Goal: Transaction & Acquisition: Purchase product/service

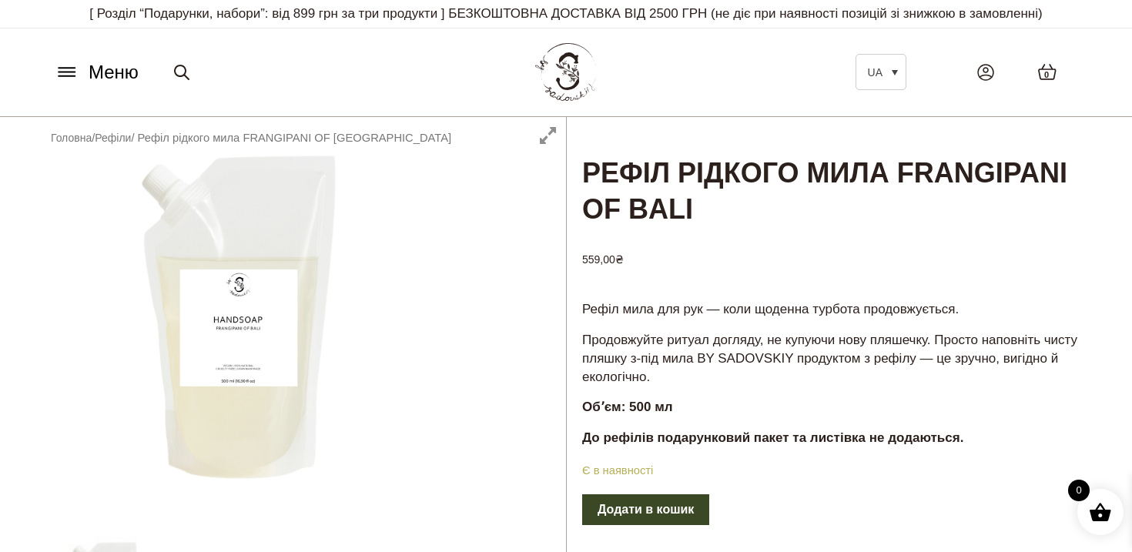
click at [135, 68] on span "Меню" at bounding box center [114, 73] width 50 height 28
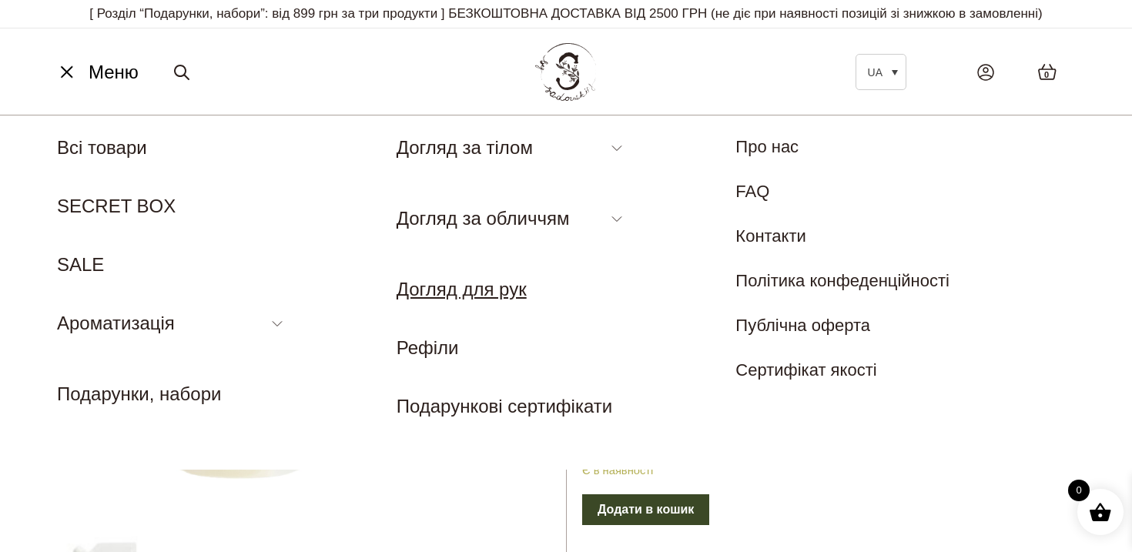
click at [447, 290] on link "Догляд для рук" at bounding box center [461, 289] width 130 height 21
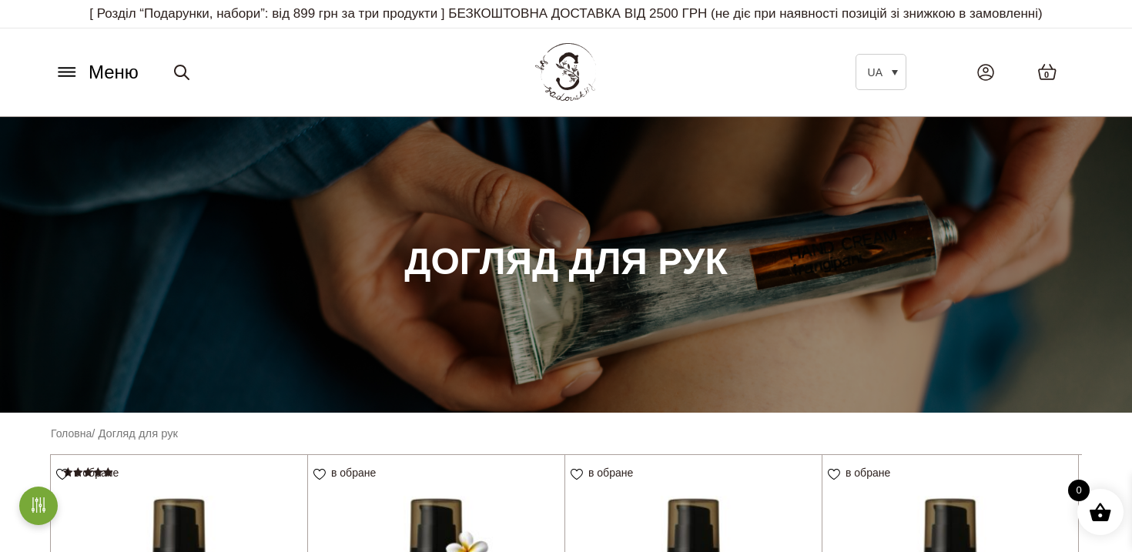
click at [182, 62] on link at bounding box center [182, 72] width 28 height 55
click at [216, 70] on input "Шукати:" at bounding box center [247, 72] width 162 height 32
type input "****"
click at [373, 72] on button "Шукати" at bounding box center [364, 72] width 73 height 32
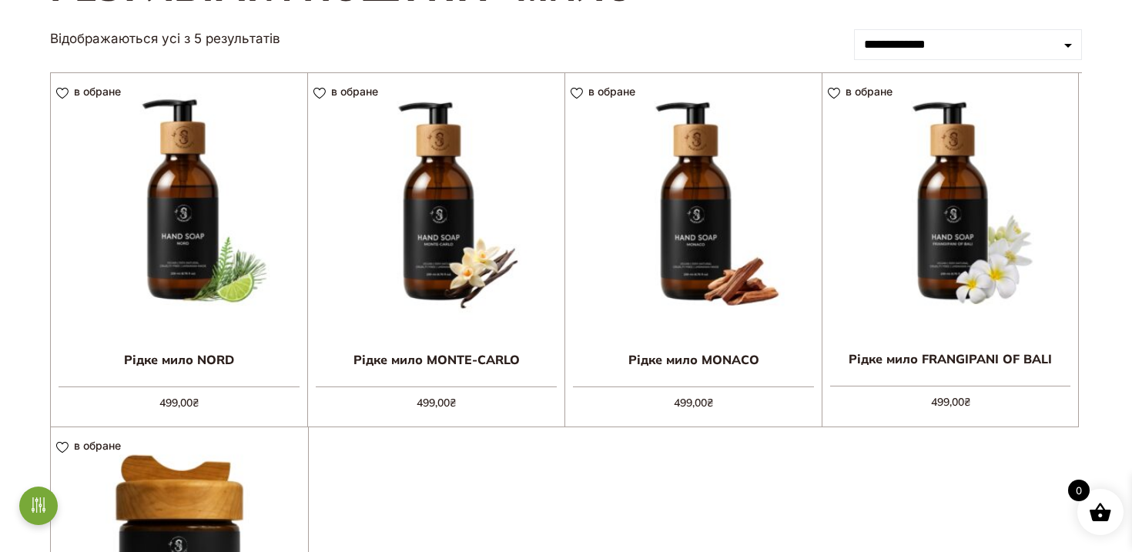
scroll to position [190, 0]
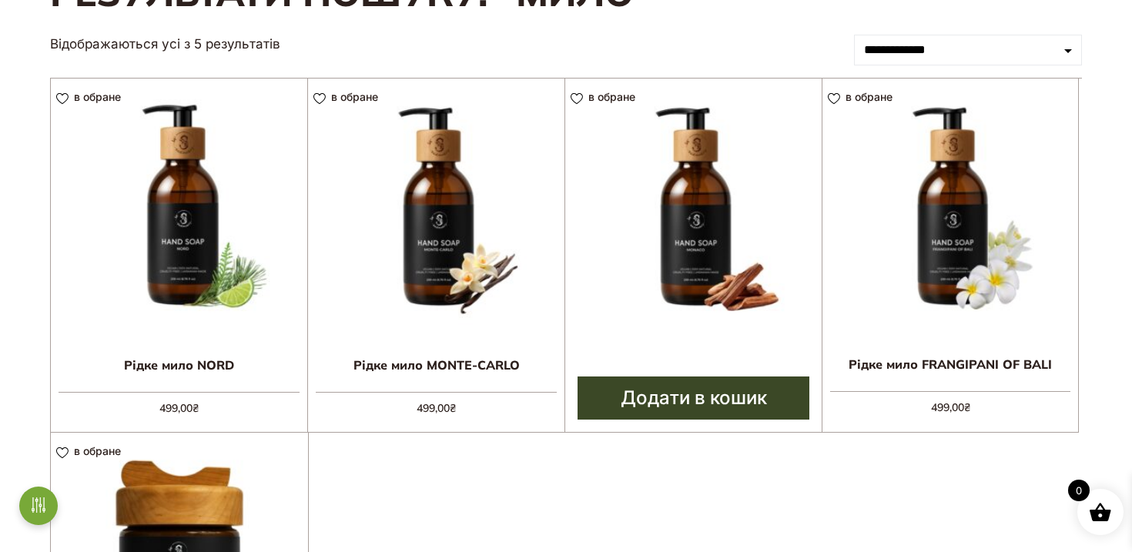
click at [657, 269] on img at bounding box center [693, 207] width 256 height 256
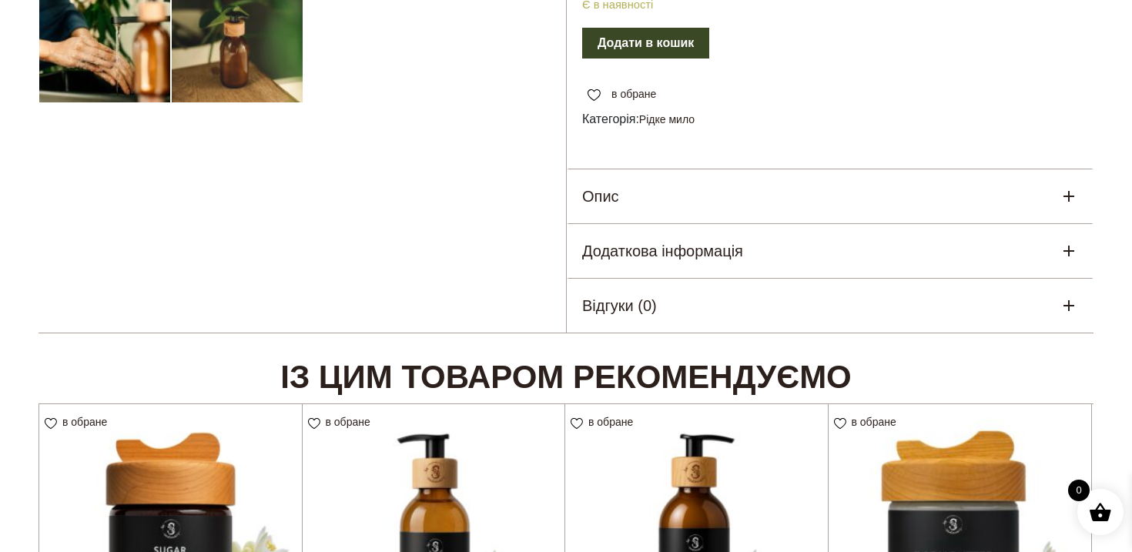
scroll to position [560, 0]
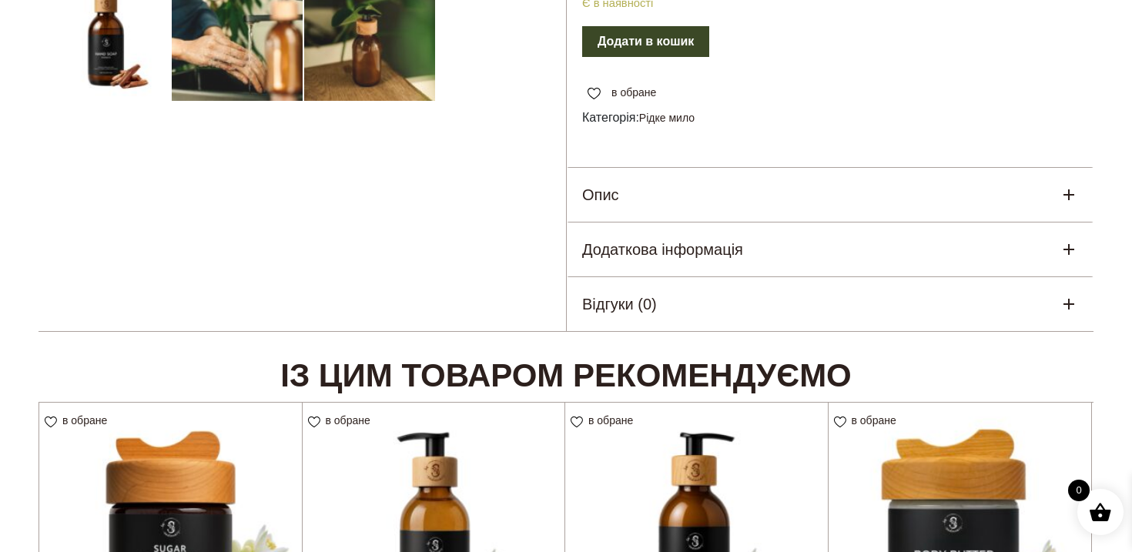
click at [955, 268] on div "Додаткова інформація" at bounding box center [830, 249] width 527 height 54
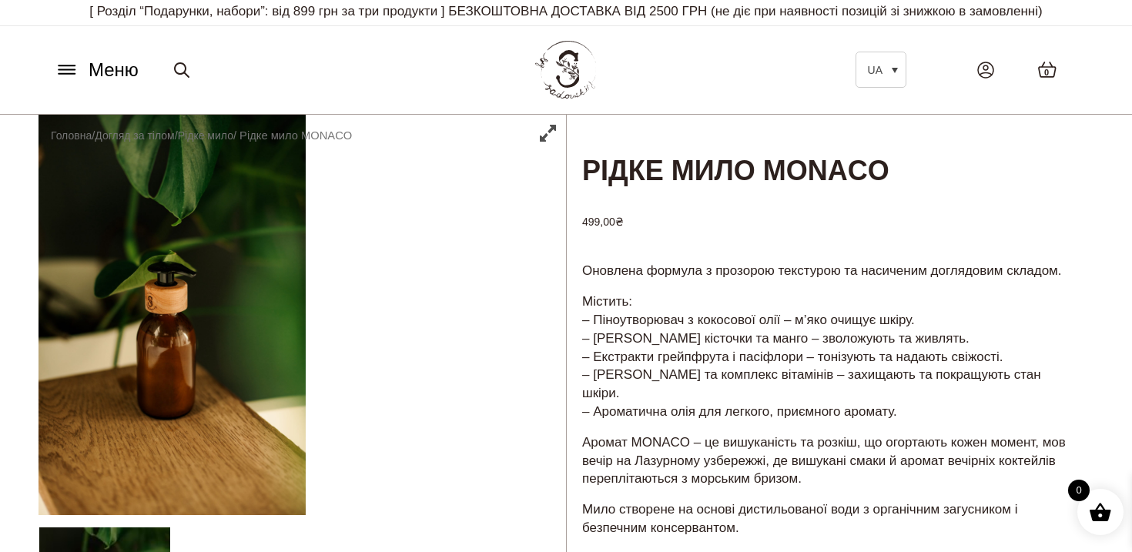
scroll to position [0, 0]
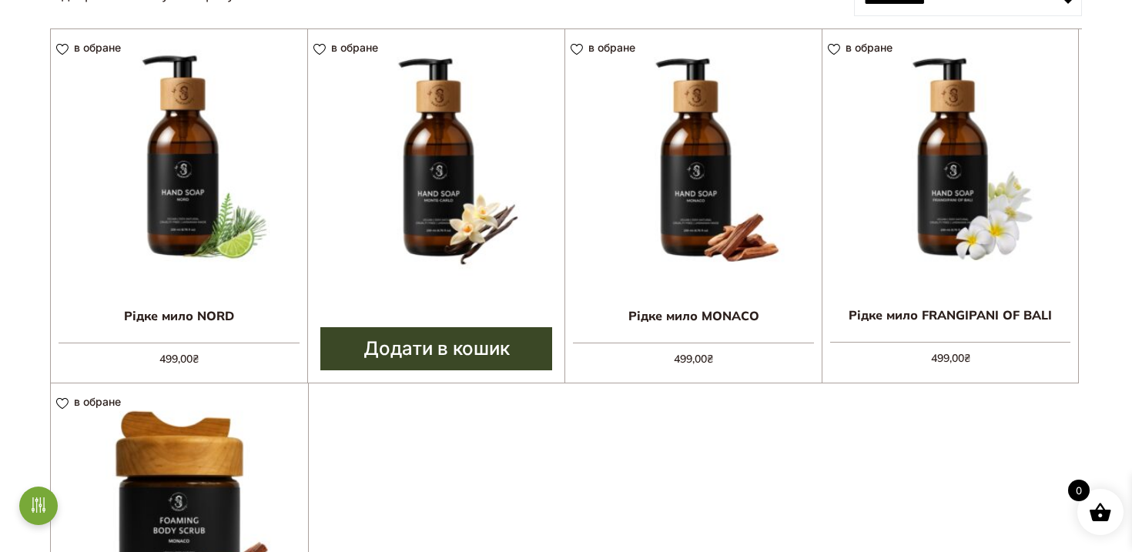
scroll to position [214, 0]
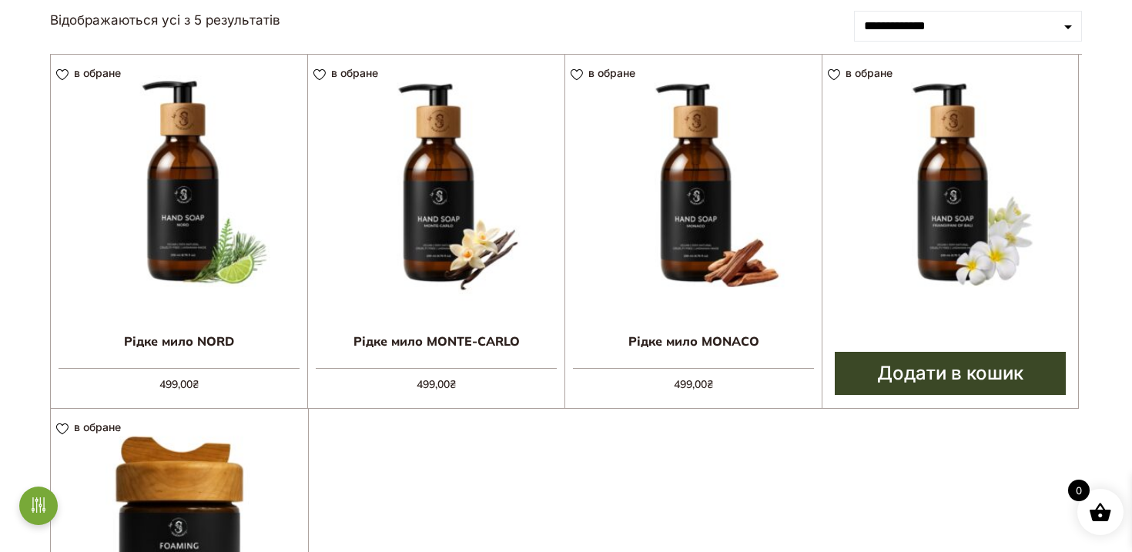
click at [855, 175] on img at bounding box center [950, 183] width 256 height 256
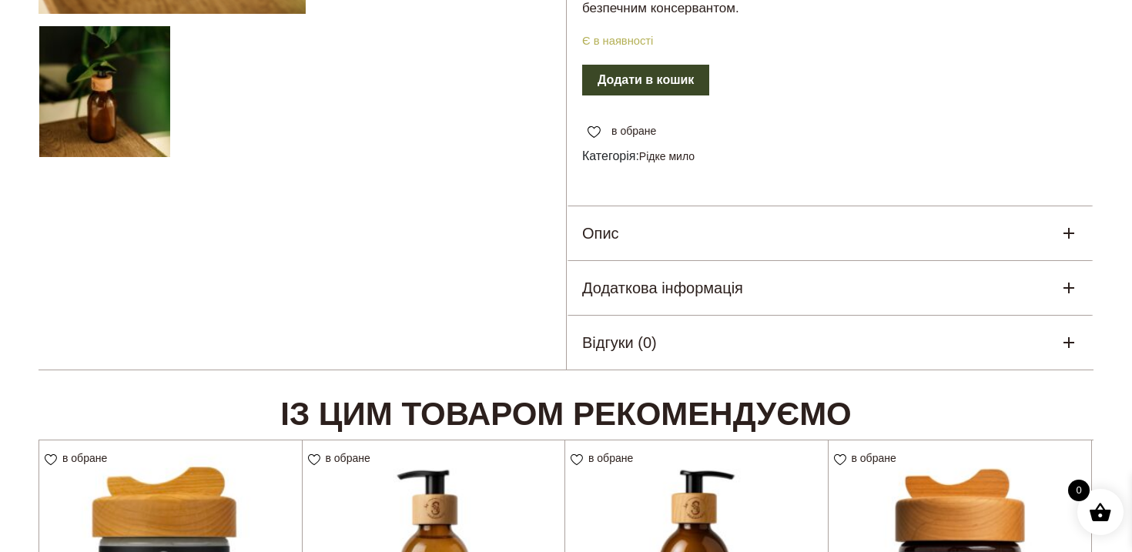
scroll to position [533, 0]
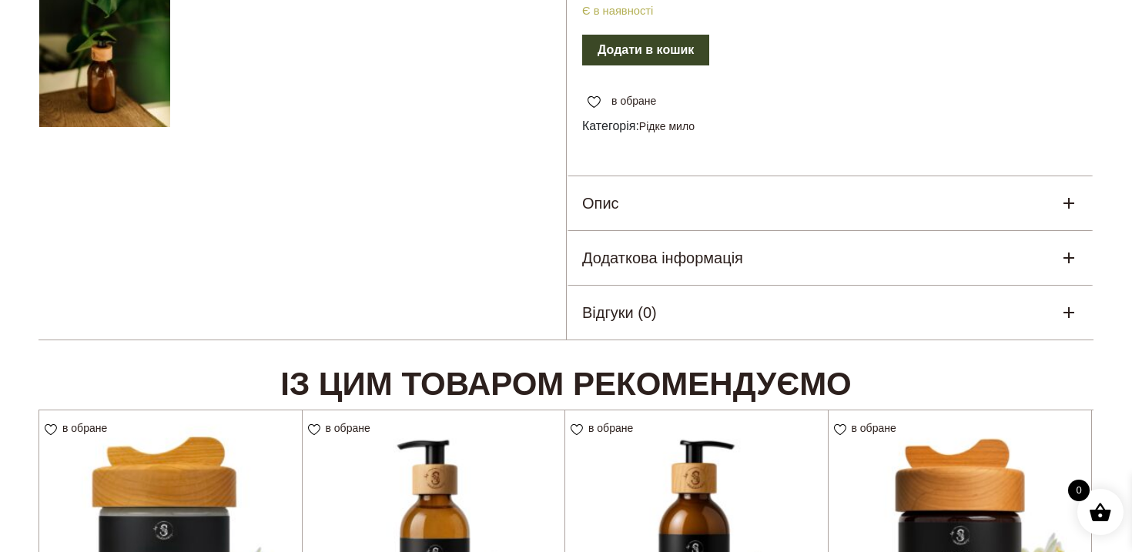
click at [845, 230] on div "Опис" at bounding box center [830, 203] width 527 height 54
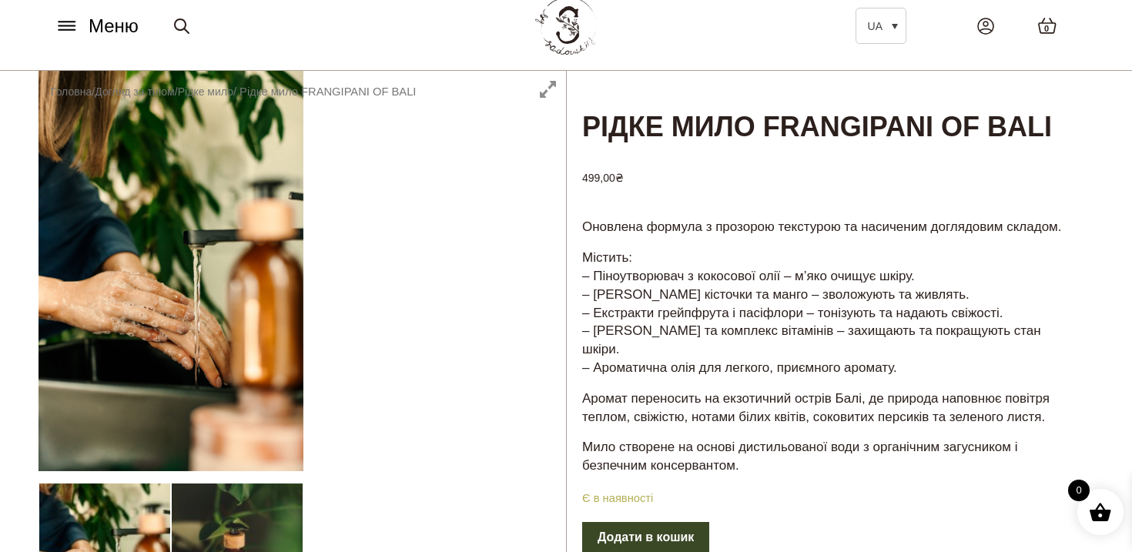
scroll to position [0, 0]
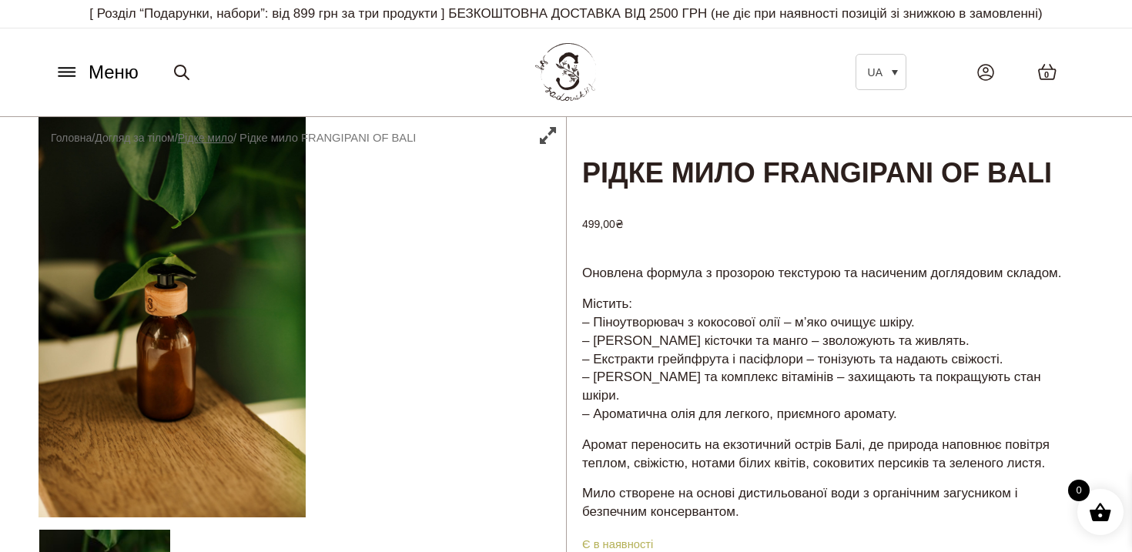
click at [228, 141] on link "Рідке мило" at bounding box center [205, 138] width 55 height 12
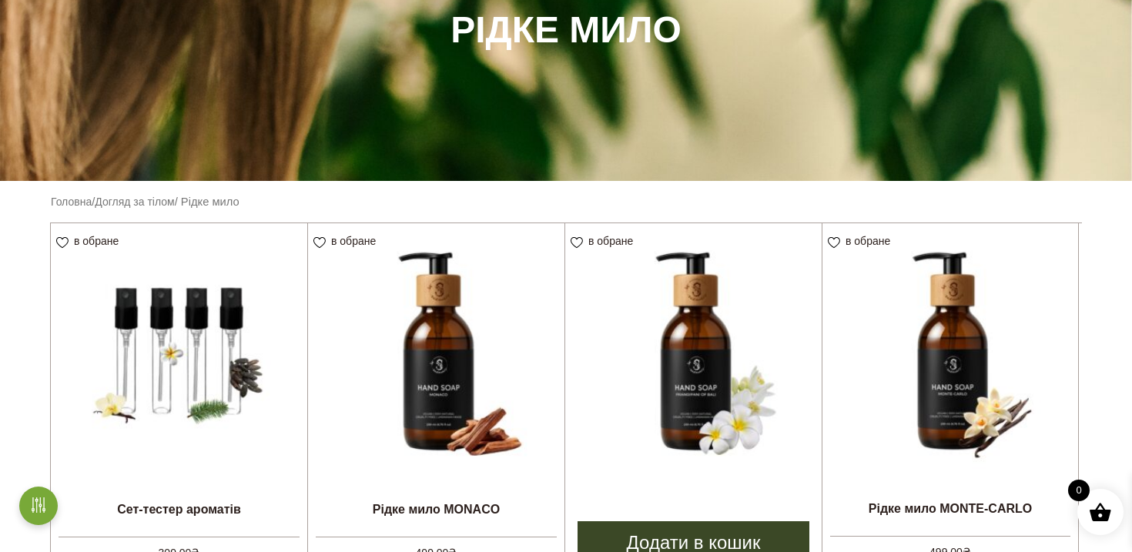
scroll to position [293, 0]
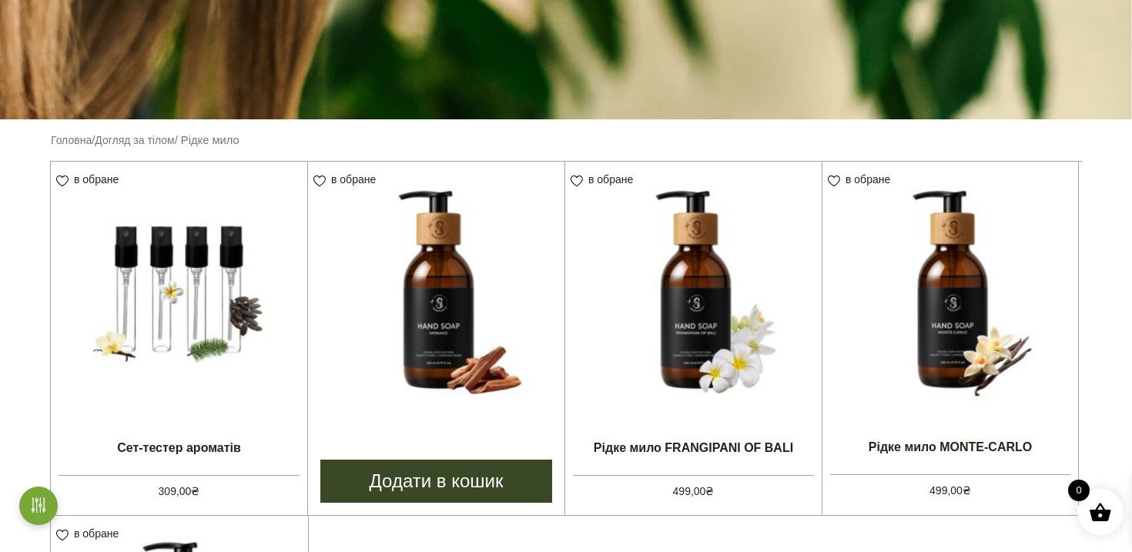
click at [469, 316] on img at bounding box center [436, 290] width 256 height 256
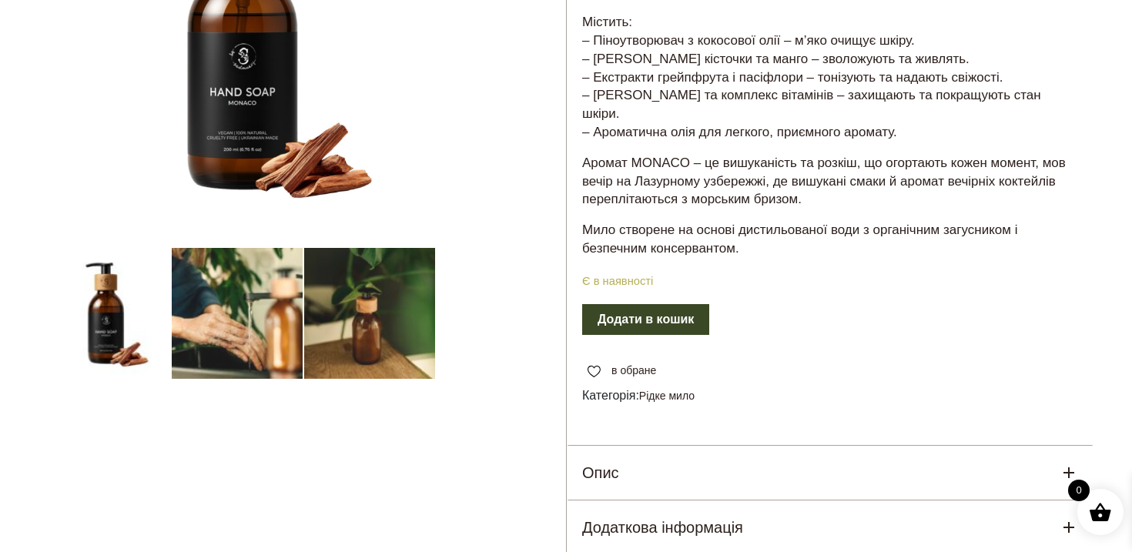
scroll to position [395, 0]
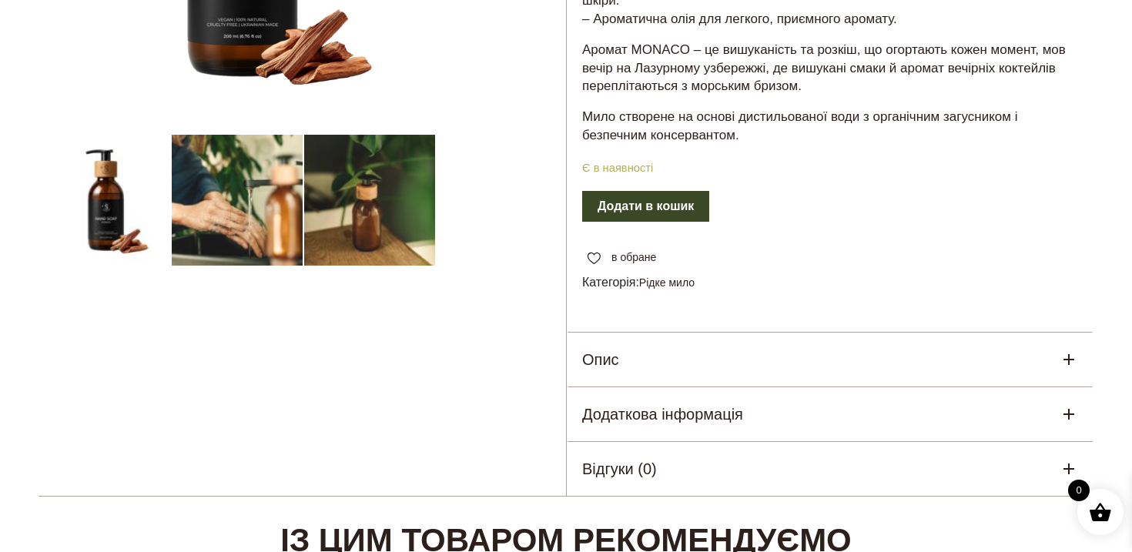
click at [669, 374] on div "Опис" at bounding box center [830, 360] width 527 height 54
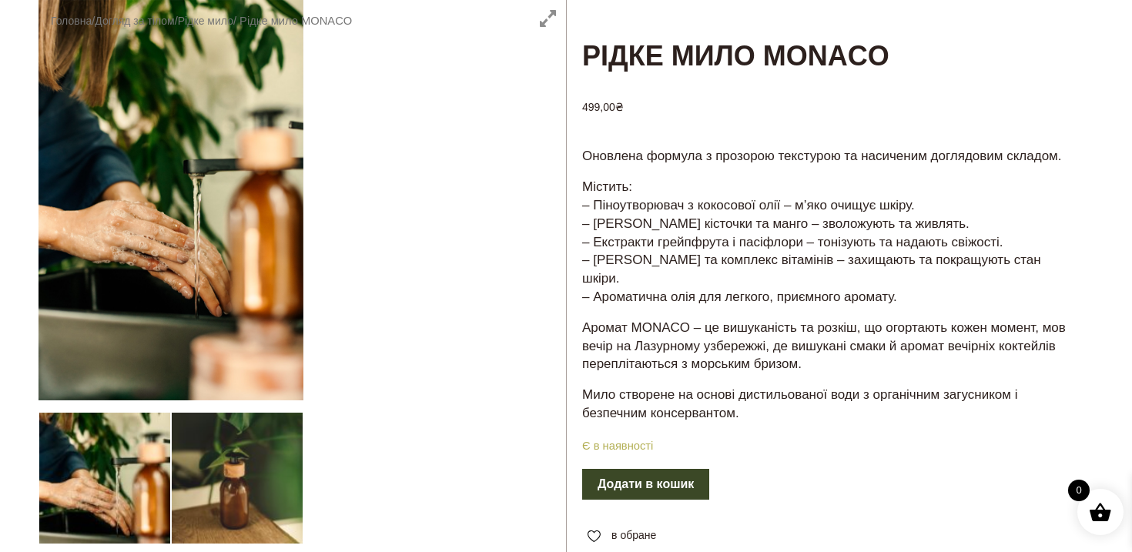
scroll to position [0, 0]
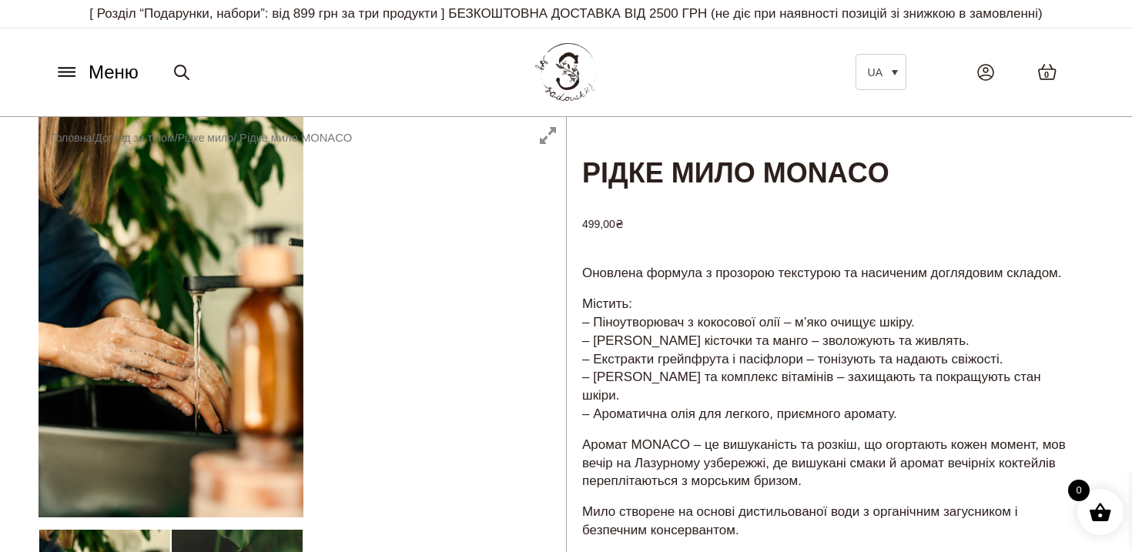
click at [61, 69] on icon at bounding box center [67, 72] width 25 height 16
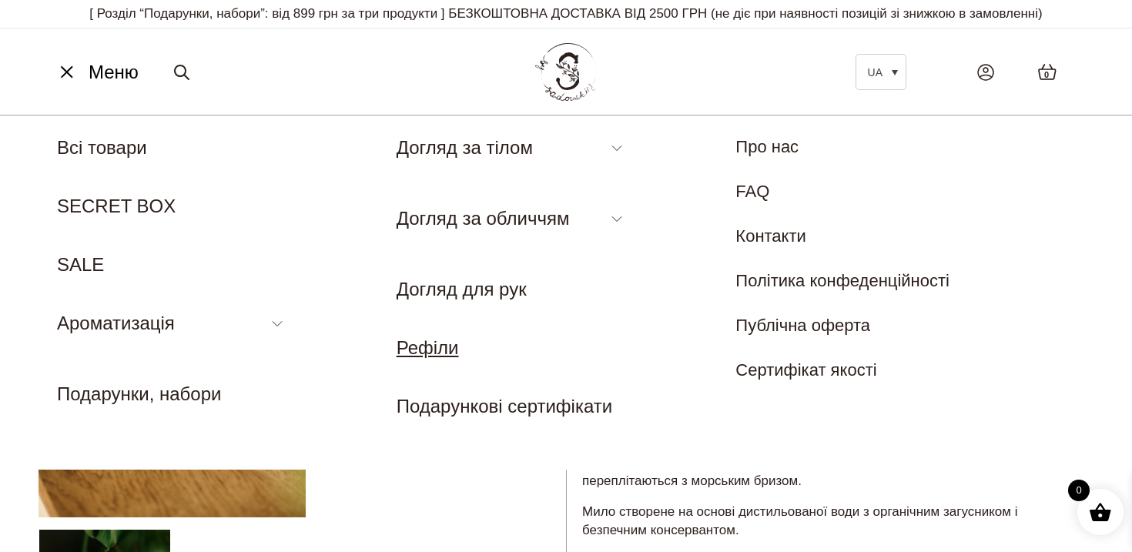
click at [422, 343] on link "Рефіли" at bounding box center [427, 347] width 62 height 21
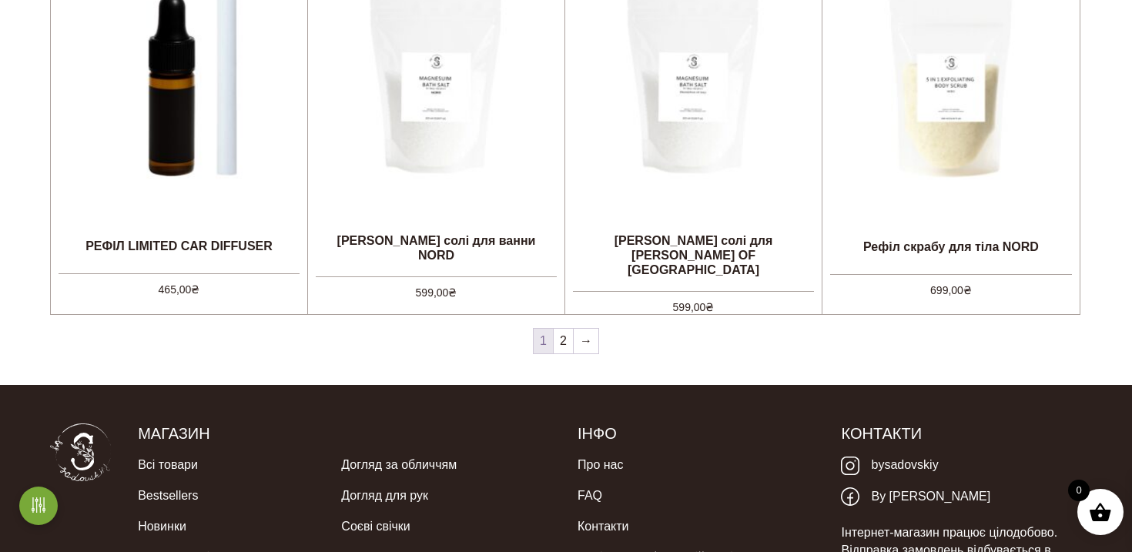
scroll to position [1558, 0]
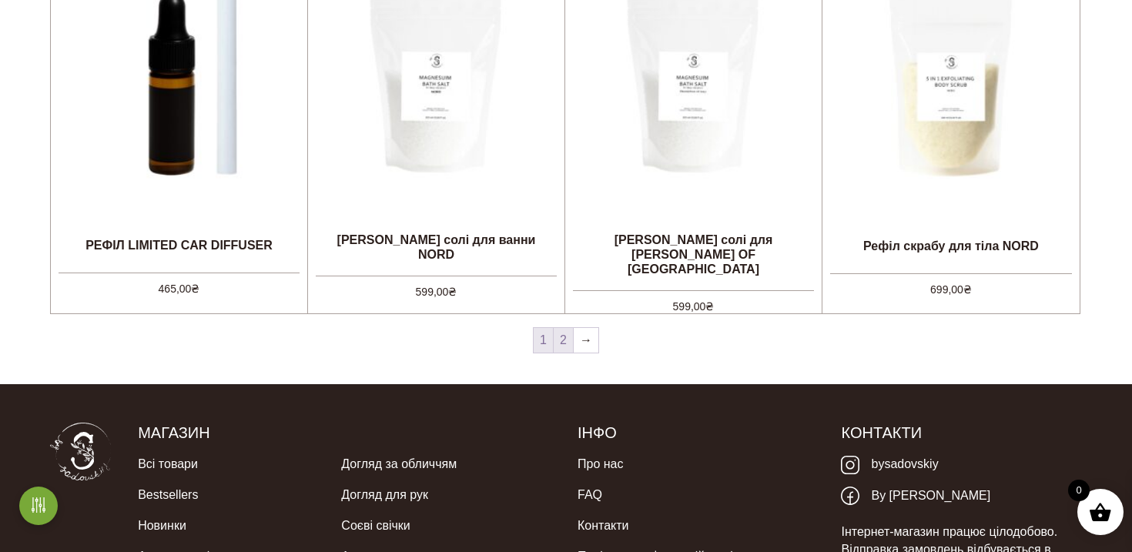
click at [558, 346] on link "2" at bounding box center [563, 340] width 19 height 25
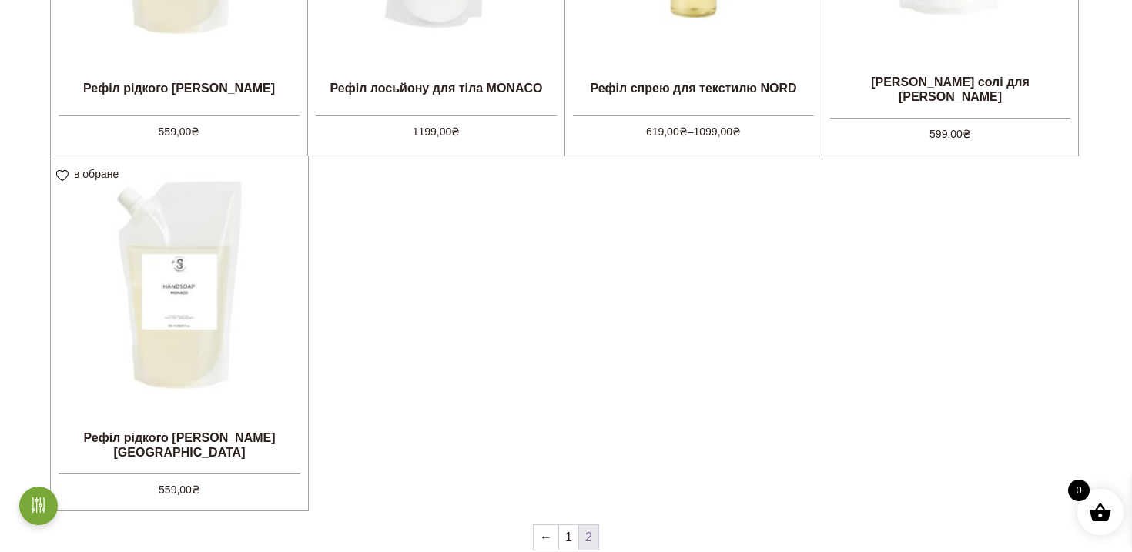
scroll to position [1371, 0]
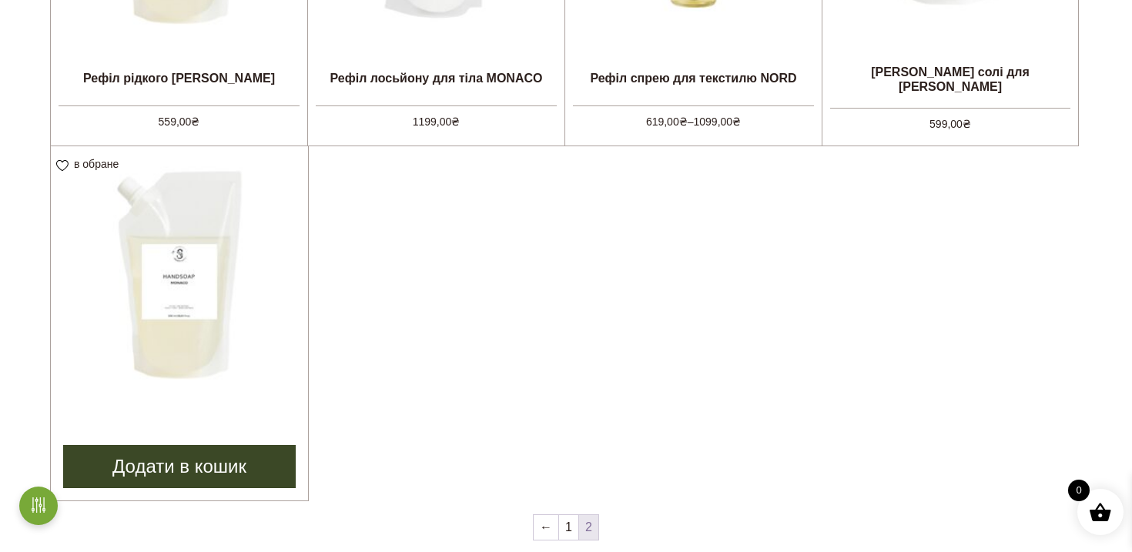
click at [230, 313] on img at bounding box center [179, 274] width 257 height 257
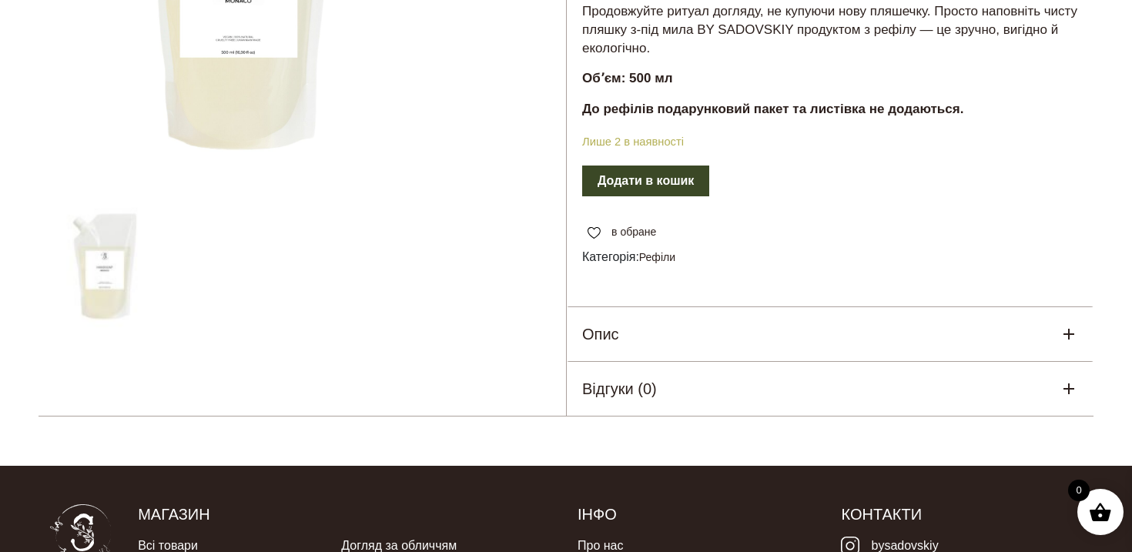
scroll to position [390, 0]
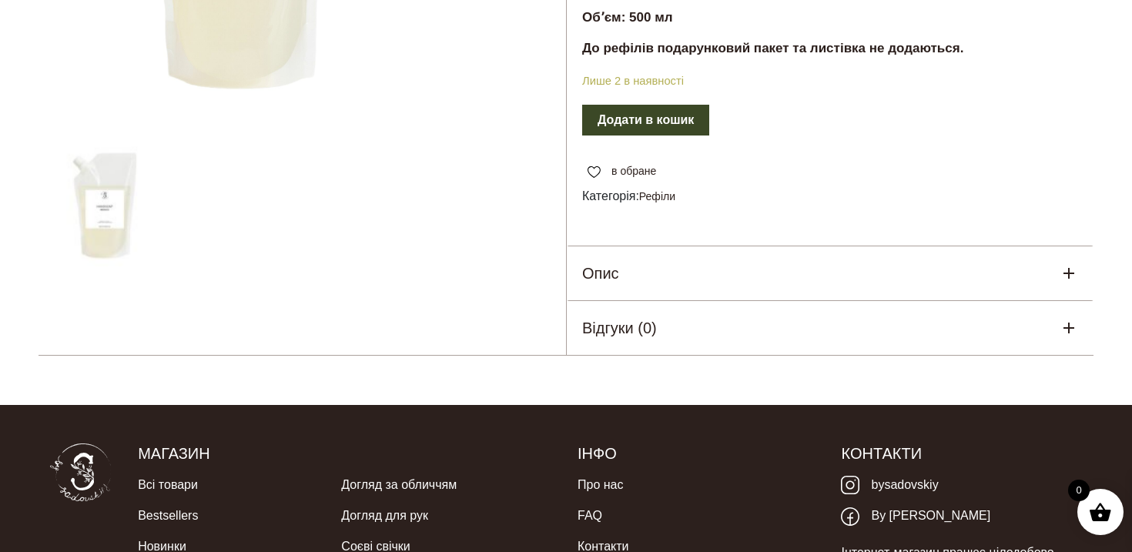
click at [651, 246] on div "Опис" at bounding box center [830, 273] width 527 height 54
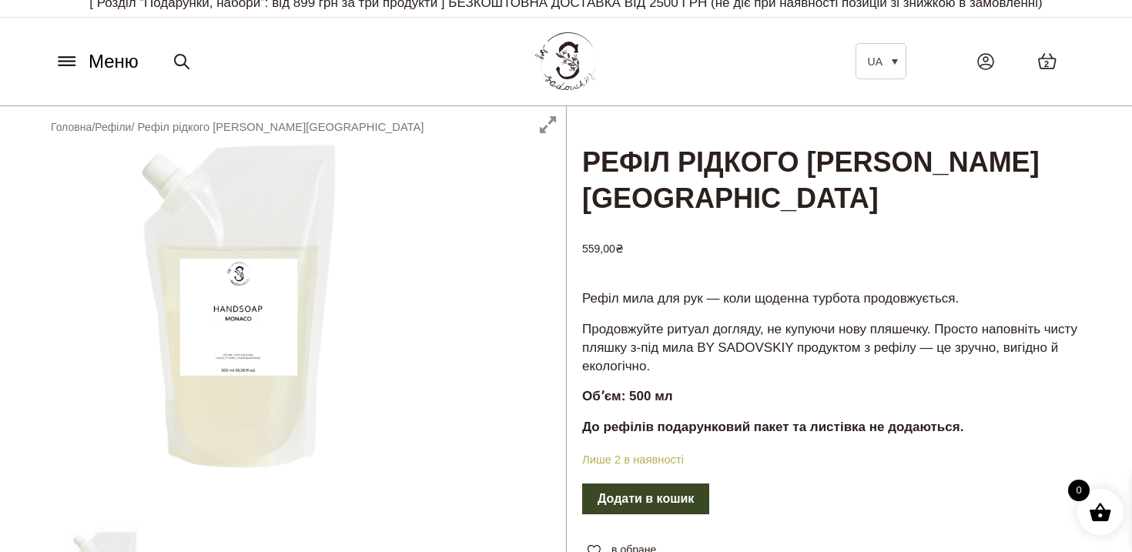
scroll to position [0, 0]
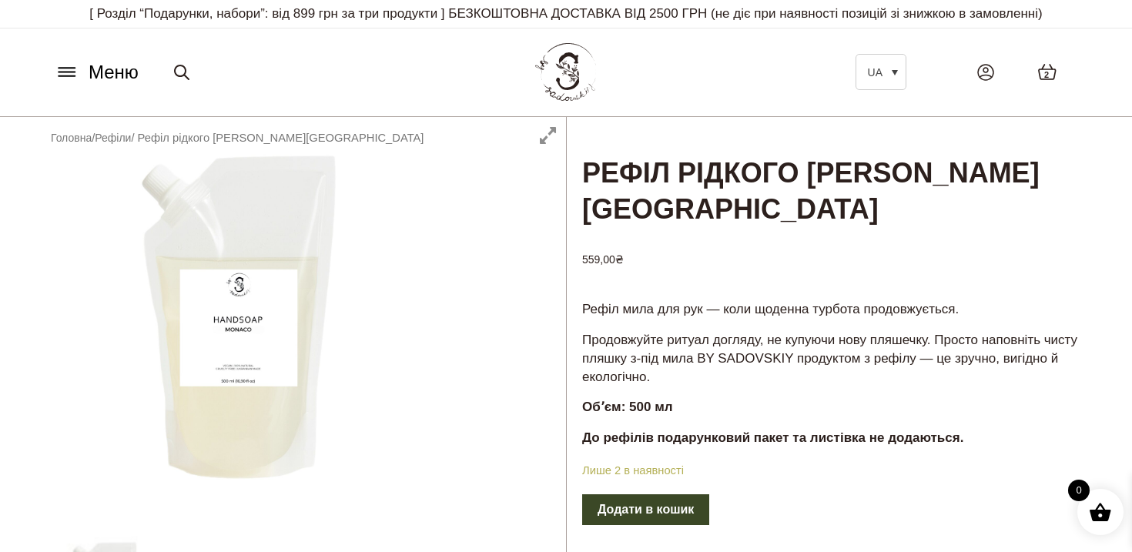
click at [652, 494] on button "Додати в кошик" at bounding box center [645, 509] width 127 height 31
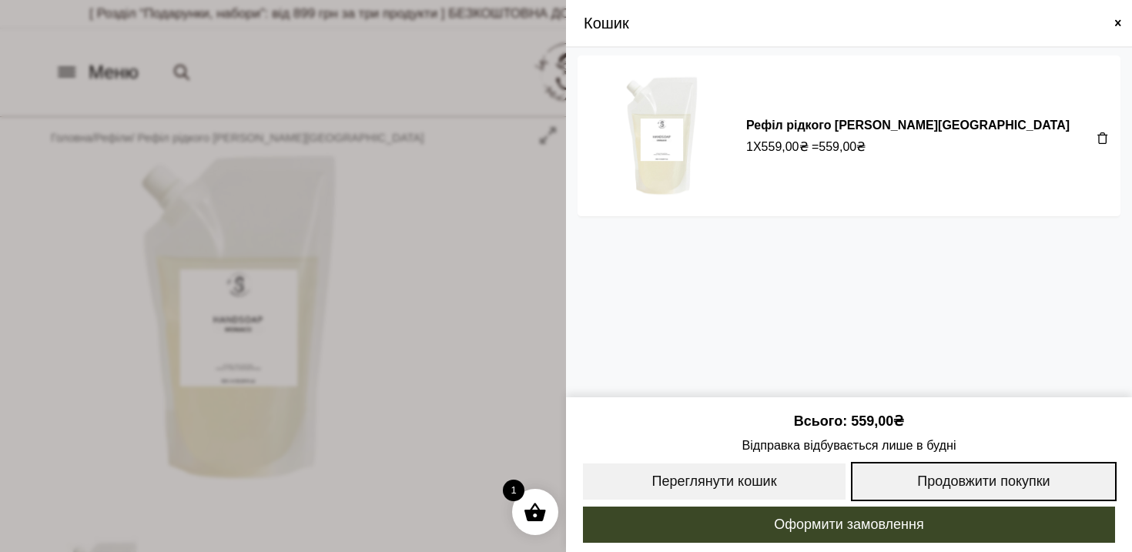
click at [932, 469] on link "Продовжити покупки" at bounding box center [984, 481] width 266 height 39
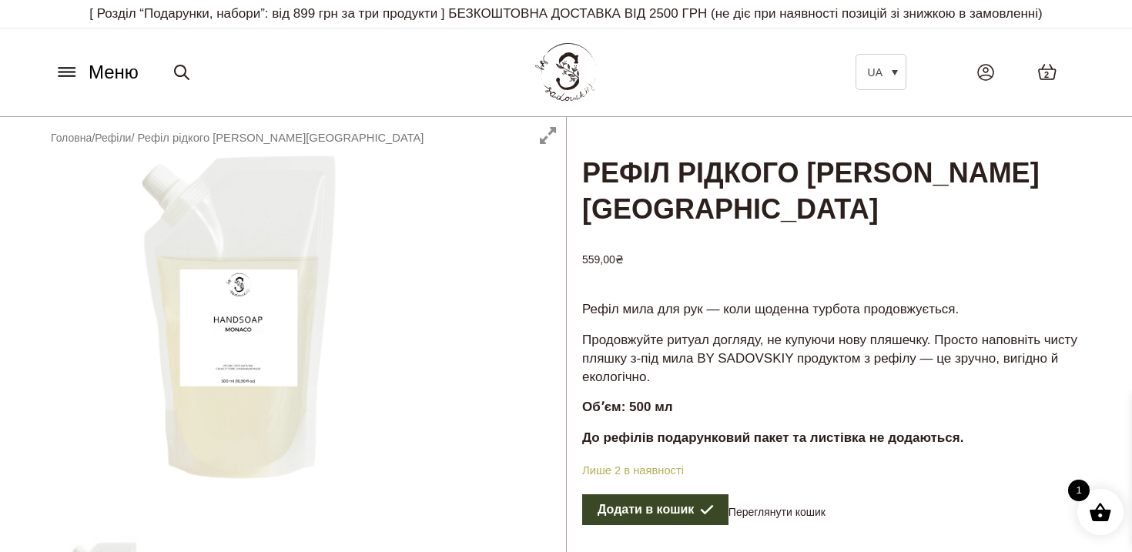
click at [72, 72] on icon at bounding box center [67, 72] width 16 height 0
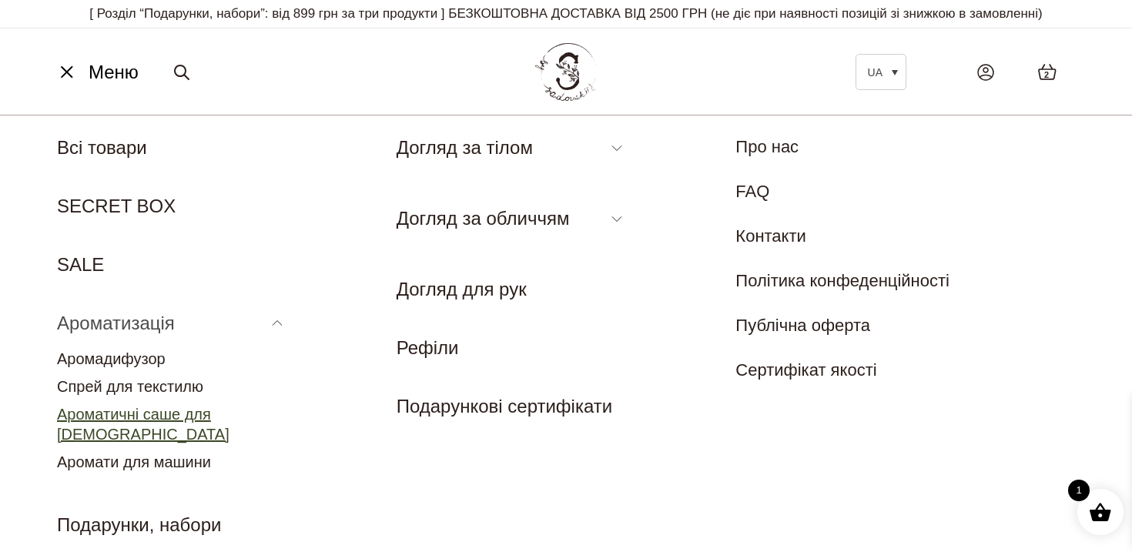
click at [144, 407] on link "Ароматичні саше для [DEMOGRAPHIC_DATA]" at bounding box center [143, 424] width 172 height 37
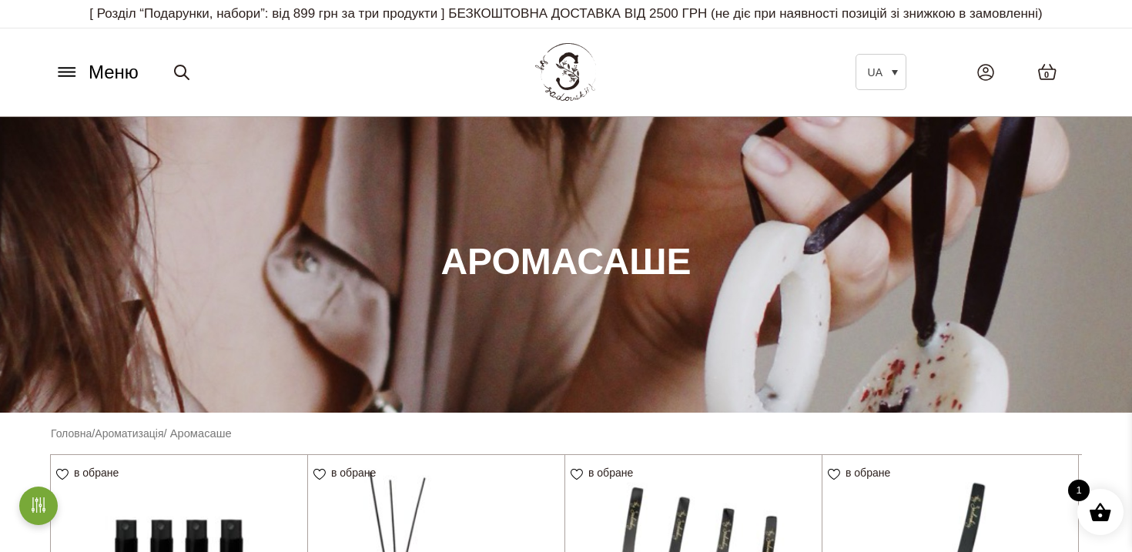
click at [63, 69] on icon at bounding box center [67, 72] width 25 height 16
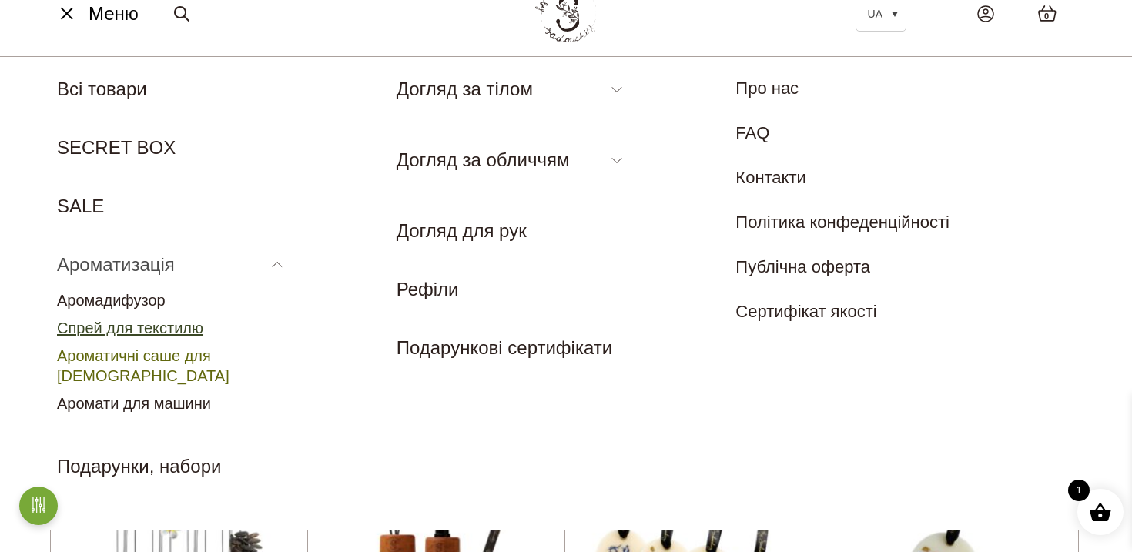
scroll to position [60, 0]
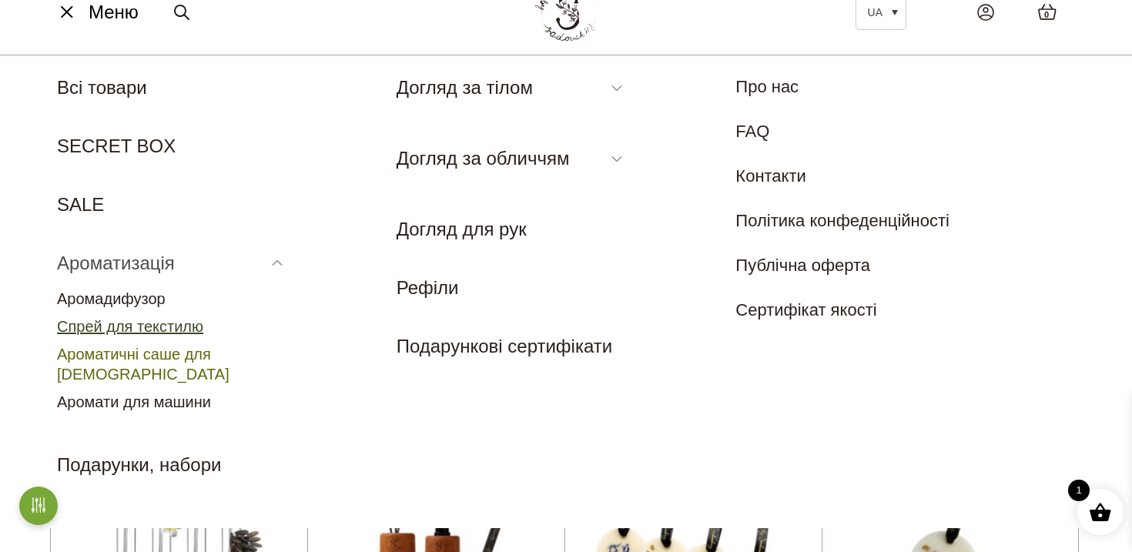
click at [142, 328] on link "Спрей для текстилю" at bounding box center [130, 326] width 146 height 17
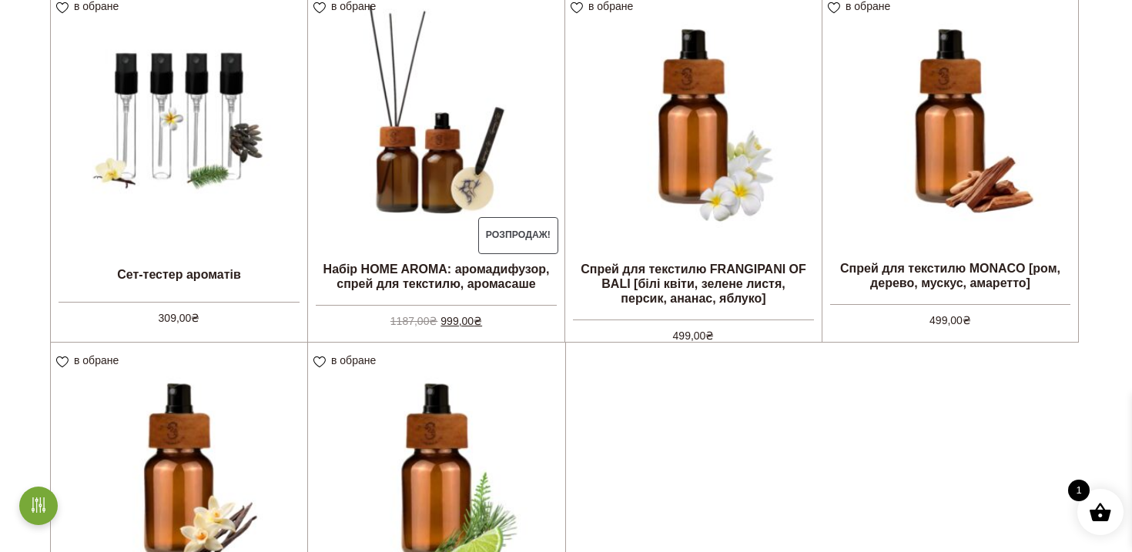
scroll to position [468, 0]
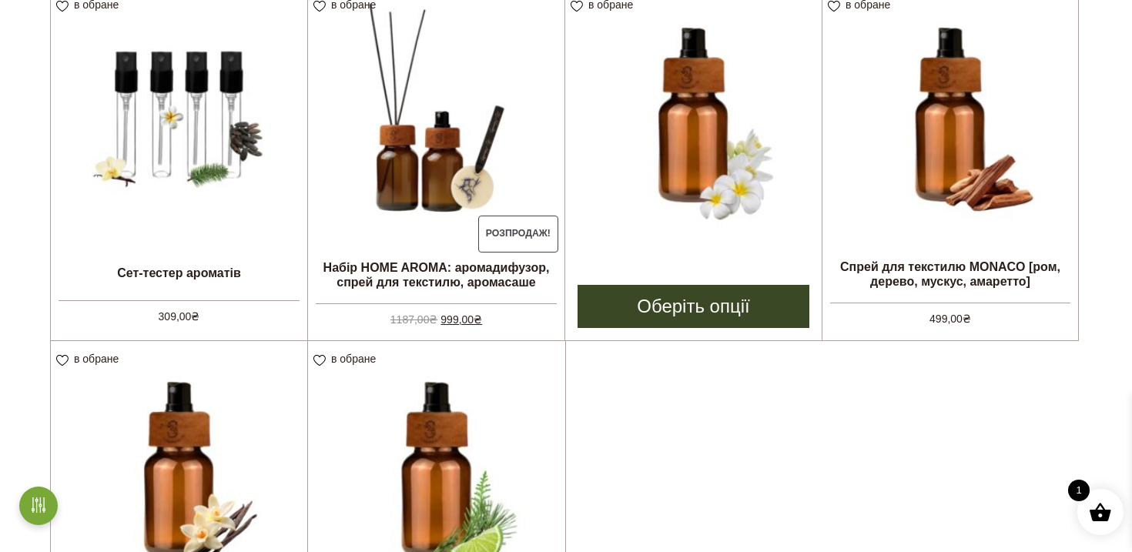
click at [691, 135] on img at bounding box center [693, 115] width 256 height 256
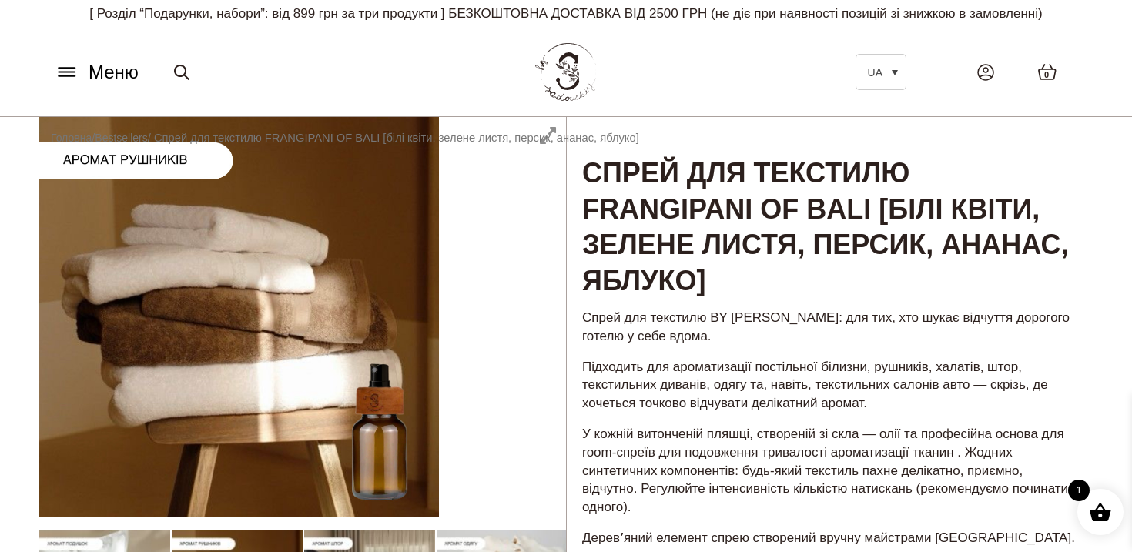
click at [69, 70] on icon at bounding box center [67, 72] width 25 height 16
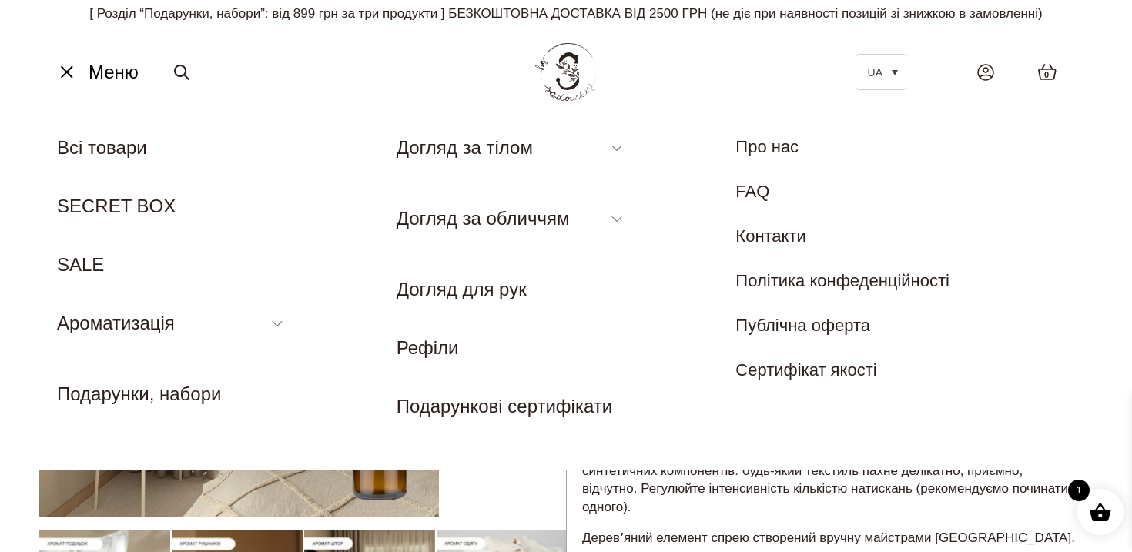
click at [1091, 517] on span at bounding box center [1100, 511] width 23 height 23
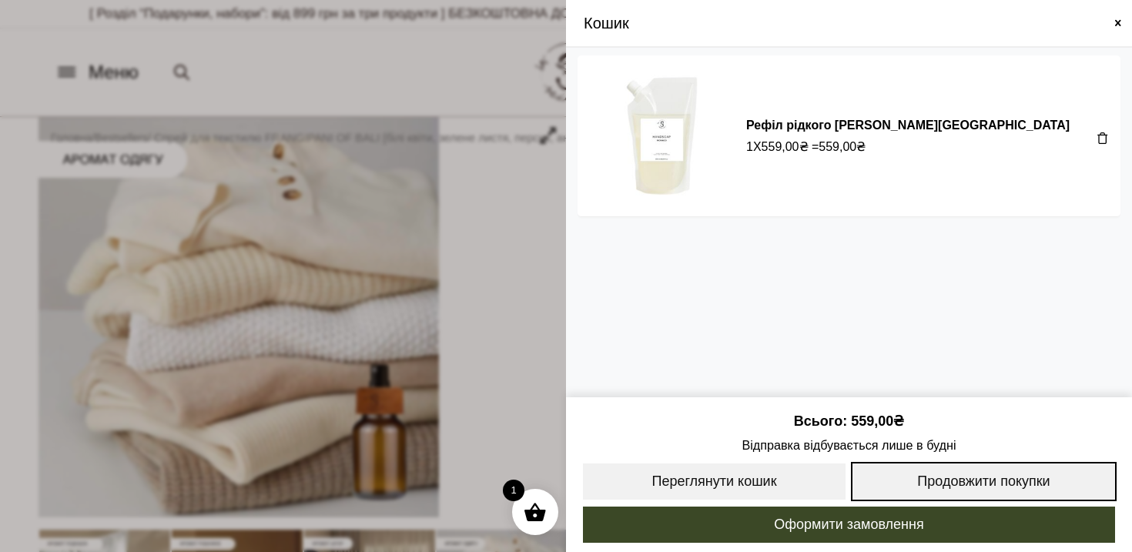
click at [910, 476] on link "Продовжити покупки" at bounding box center [984, 481] width 266 height 39
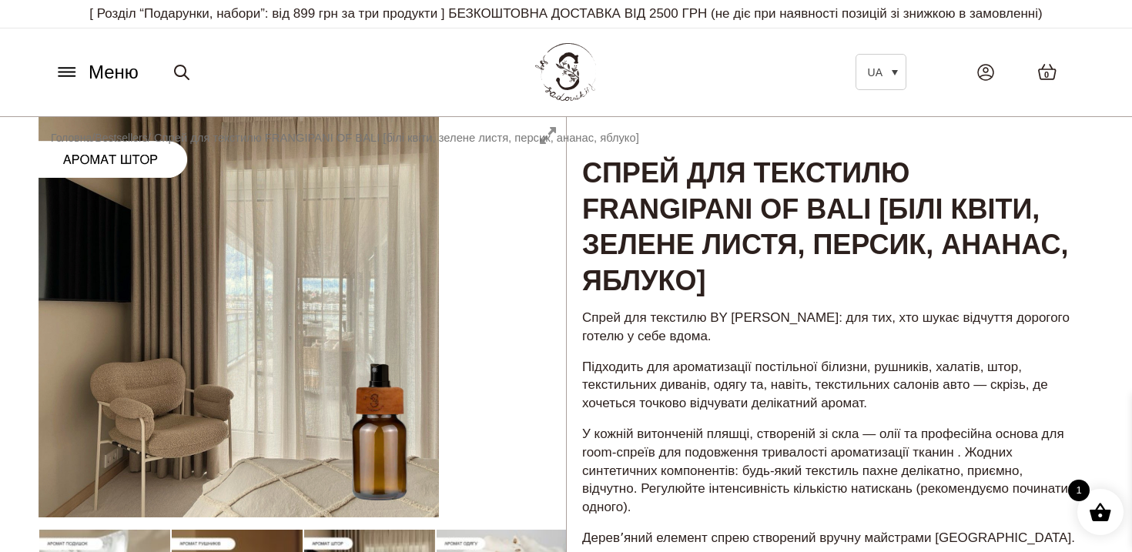
click at [1102, 510] on span at bounding box center [1100, 511] width 23 height 23
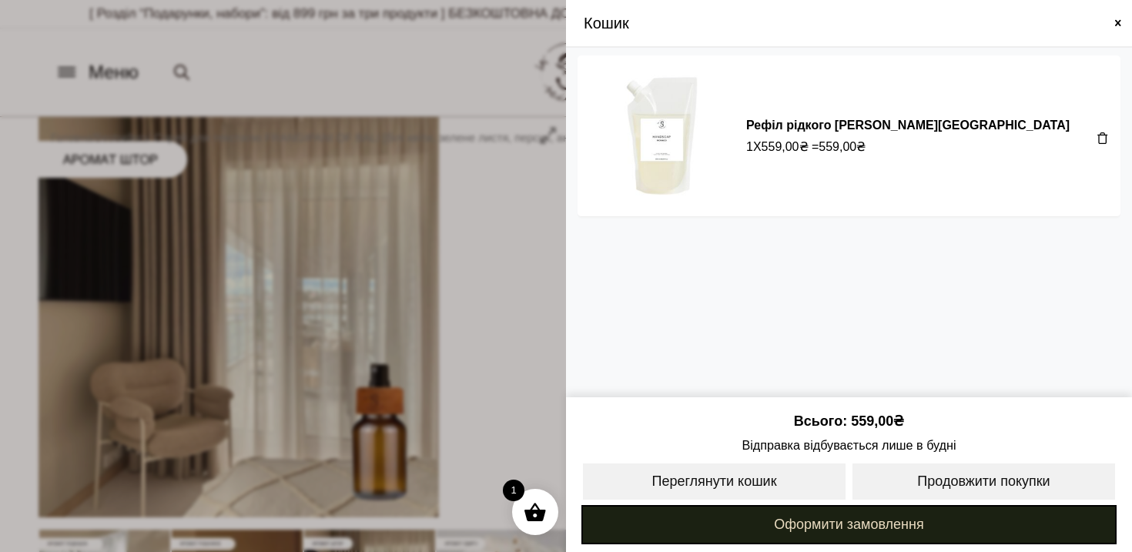
click at [798, 526] on link "Оформити замовлення" at bounding box center [848, 524] width 535 height 39
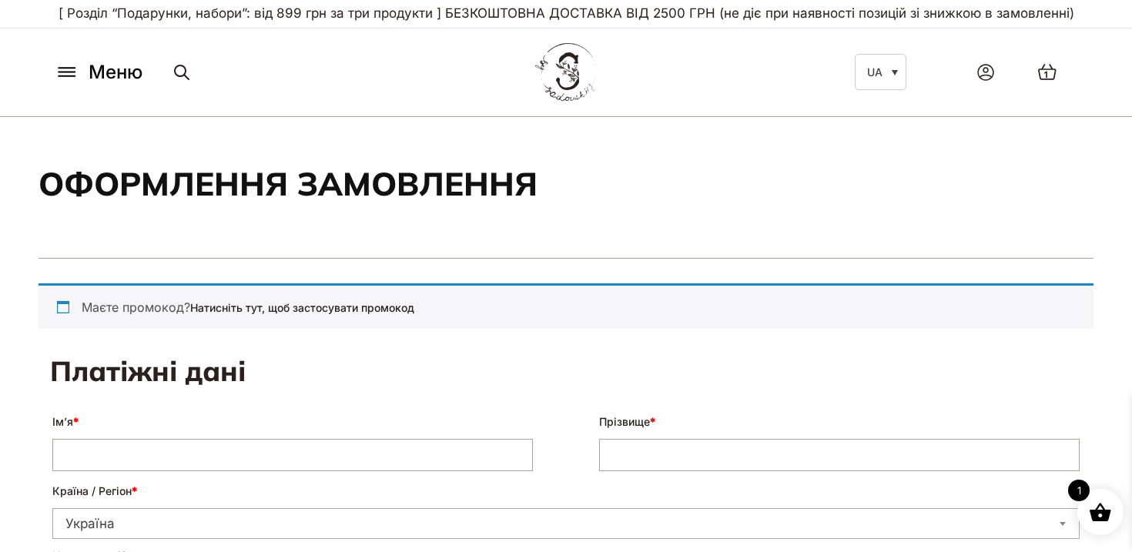
select select "****"
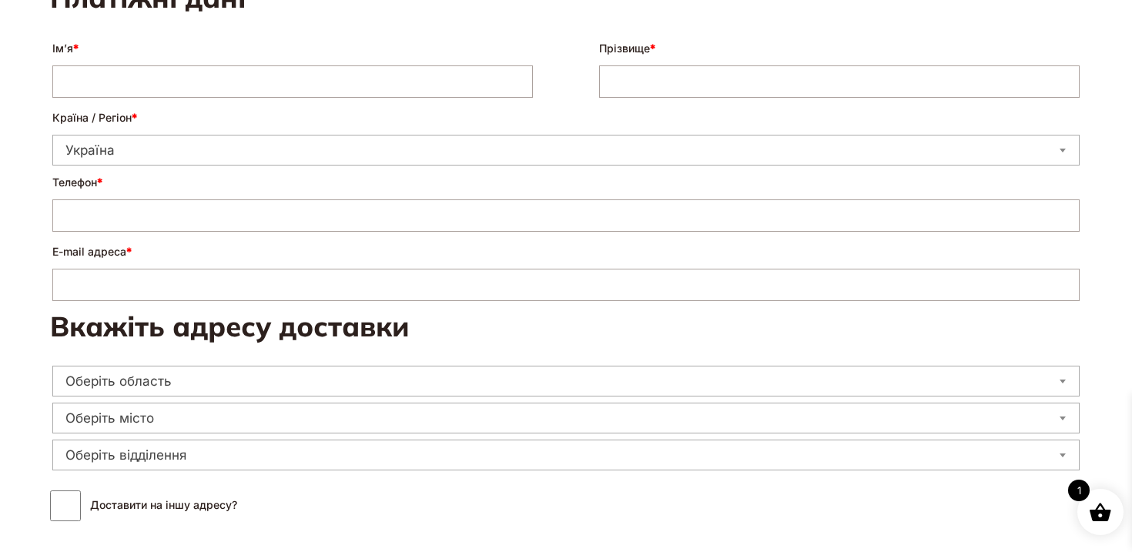
scroll to position [374, 0]
click at [364, 79] on input "Ім’я *" at bounding box center [292, 81] width 480 height 32
type input "*******"
click at [680, 65] on input "Прізвище *" at bounding box center [839, 81] width 480 height 32
type input "********"
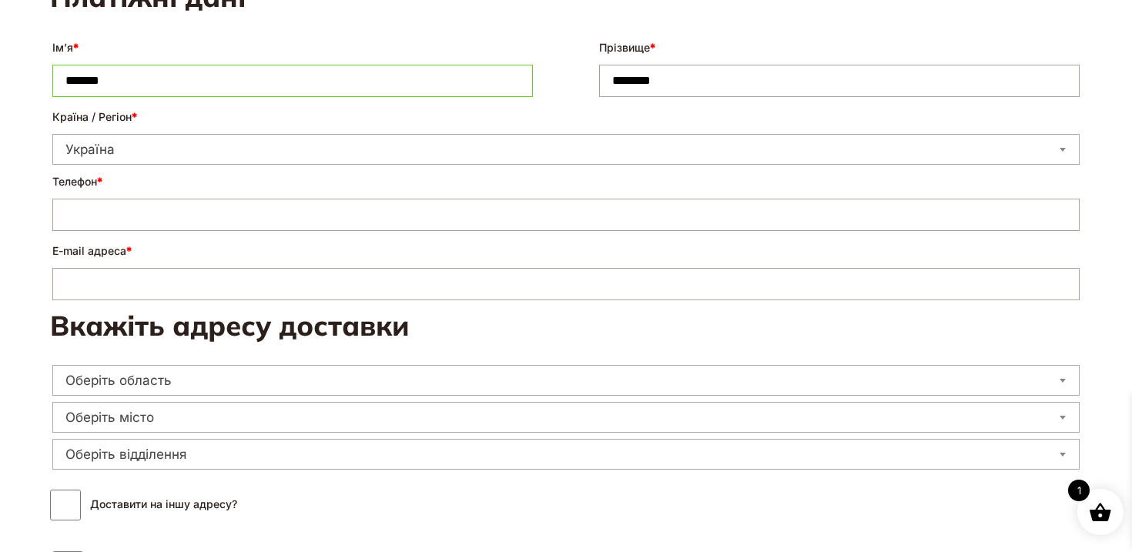
click at [315, 136] on span "Україна" at bounding box center [565, 149] width 1027 height 31
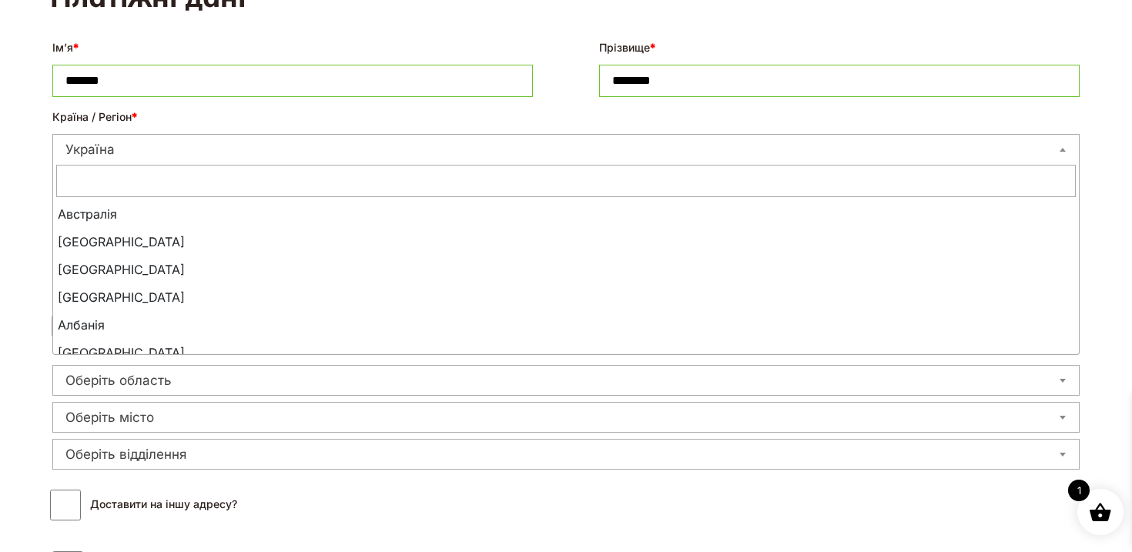
scroll to position [6180, 0]
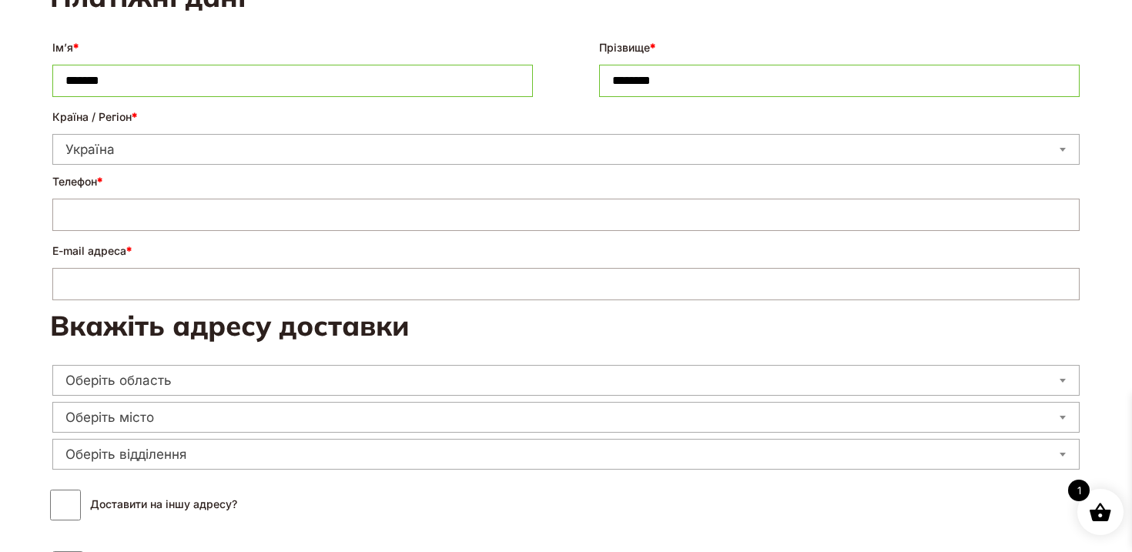
click at [253, 229] on input "Телефон *" at bounding box center [565, 215] width 1027 height 32
type input "**********"
click at [199, 293] on input "E-mail адреса *" at bounding box center [565, 284] width 1027 height 32
type input "*"
type input "**********"
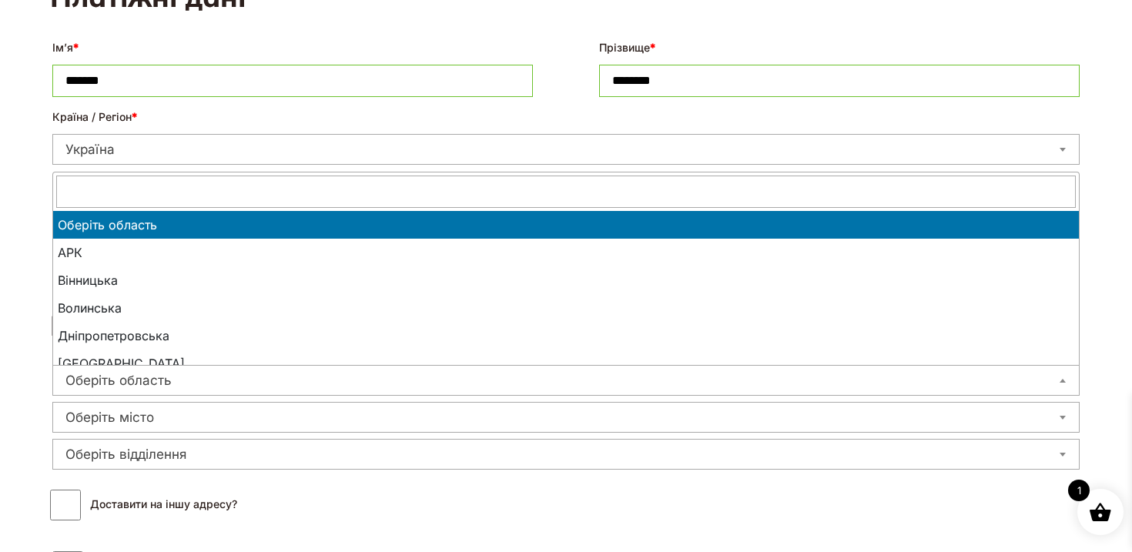
click at [145, 375] on span "Оберіть область" at bounding box center [565, 381] width 1025 height 22
click at [216, 189] on input "text" at bounding box center [565, 192] width 1019 height 32
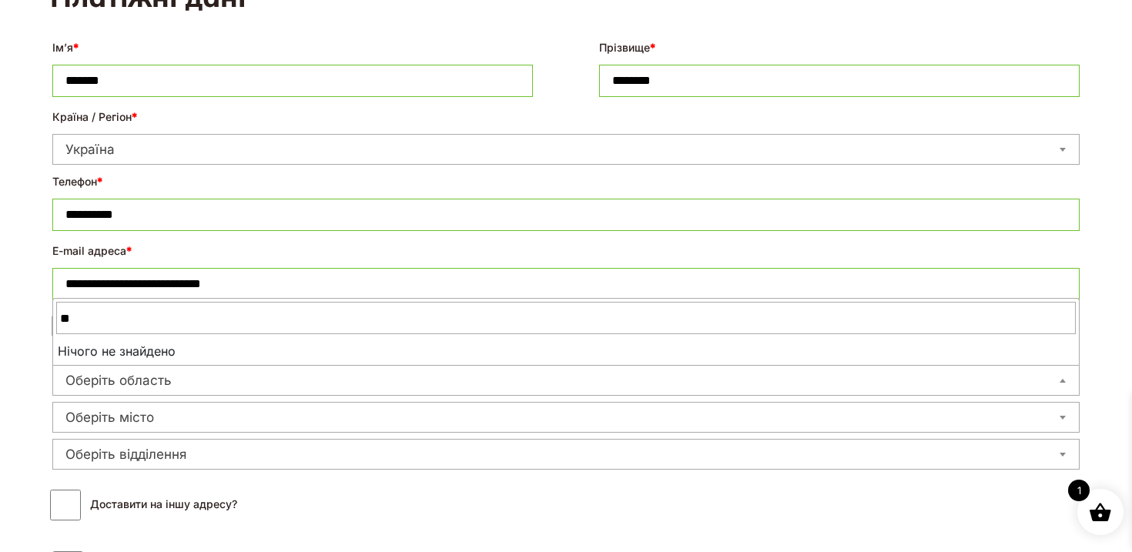
type input "*"
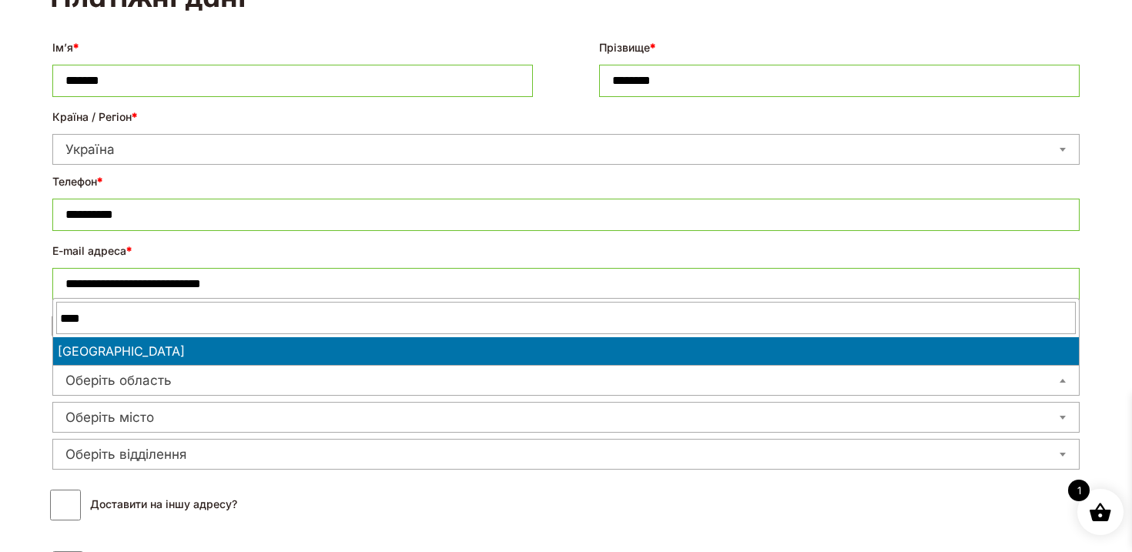
type input "****"
select select "**********"
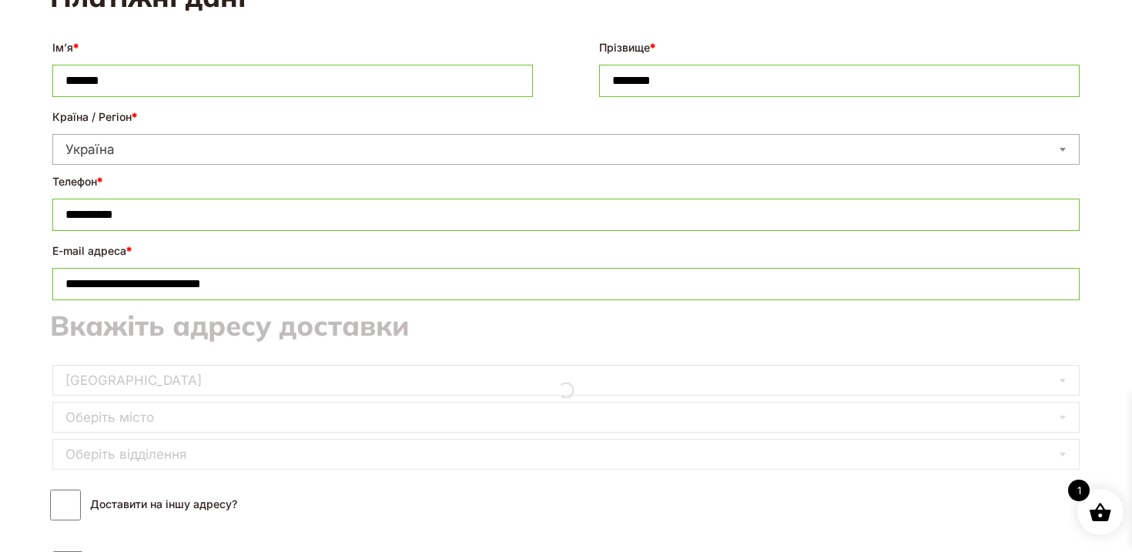
scroll to position [392, 0]
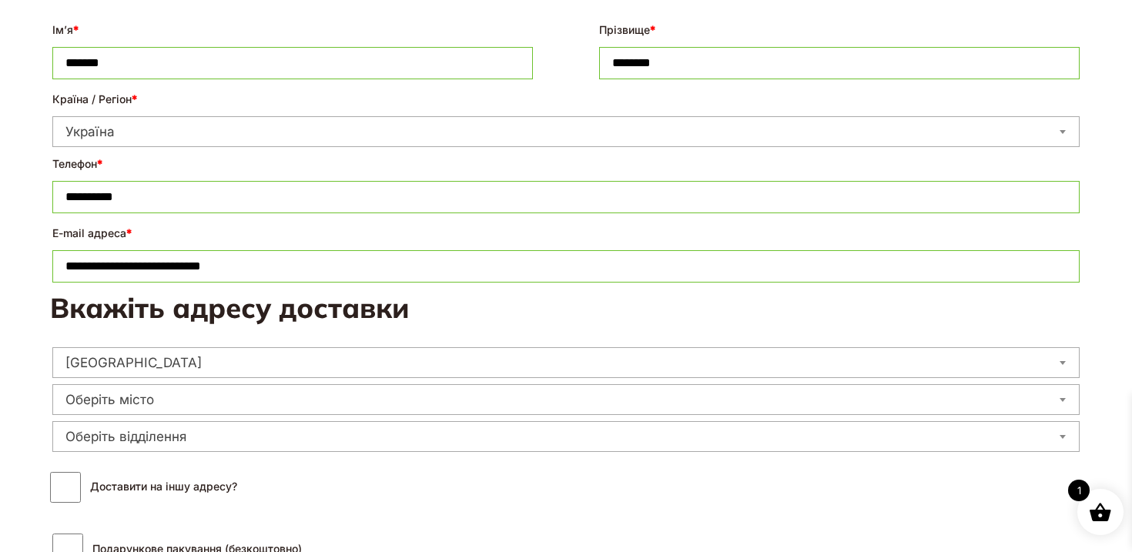
click at [158, 403] on span "Оберіть місто" at bounding box center [565, 400] width 1025 height 22
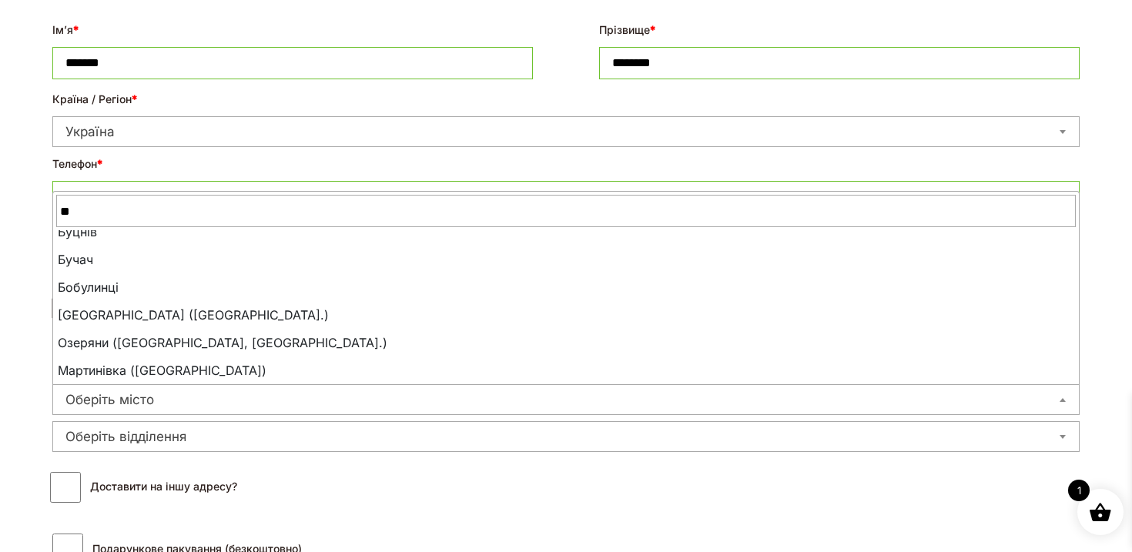
scroll to position [0, 0]
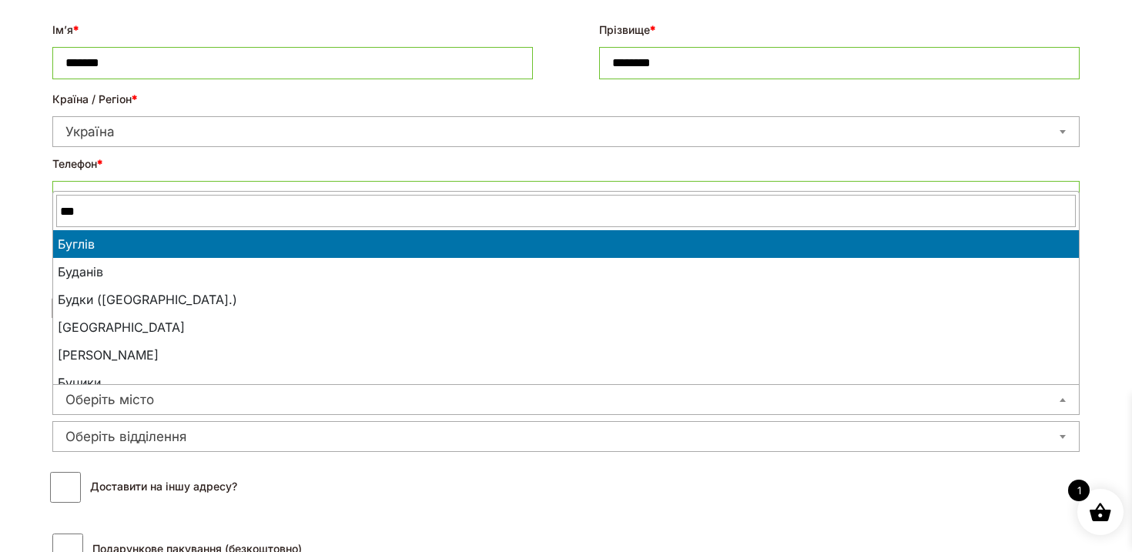
type input "***"
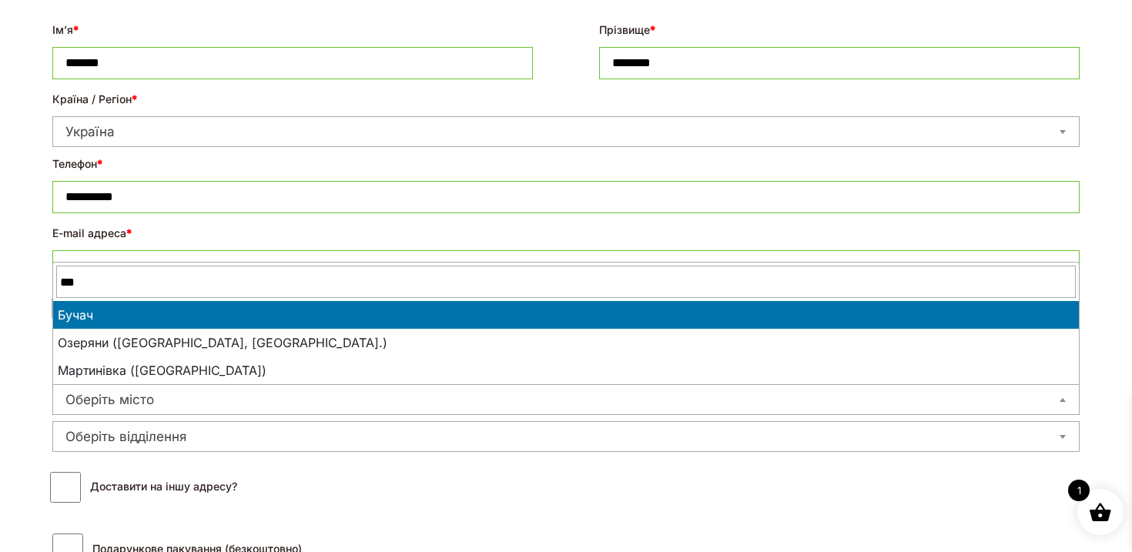
select select "**********"
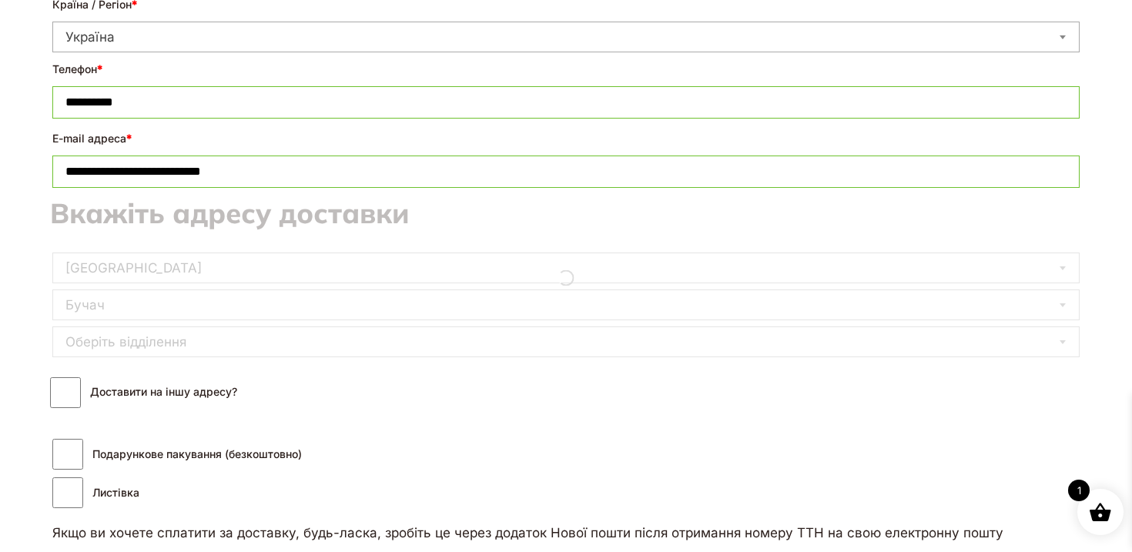
scroll to position [508, 0]
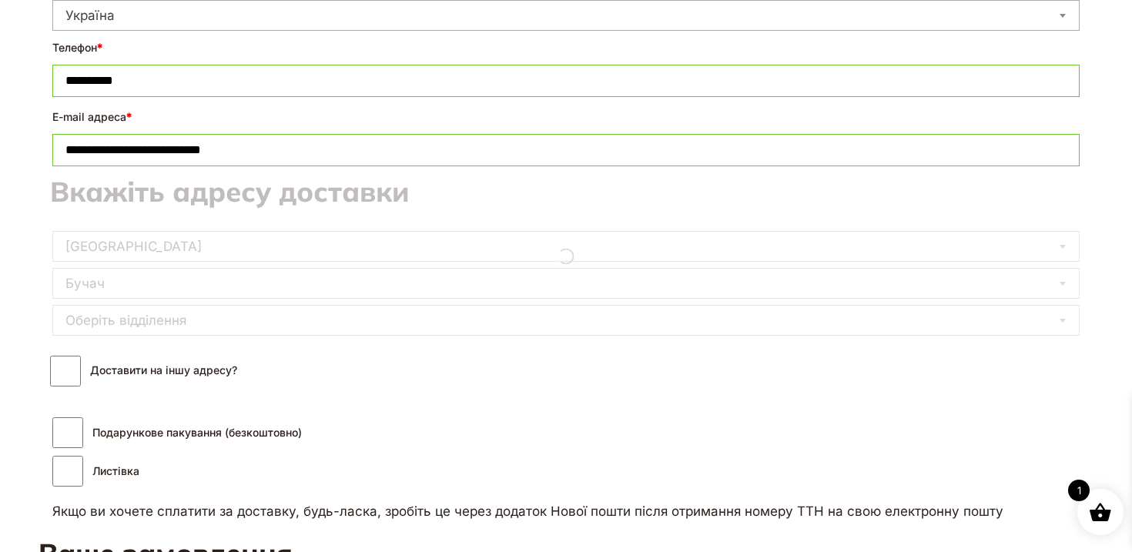
click at [114, 319] on div "**********" at bounding box center [566, 257] width 1032 height 168
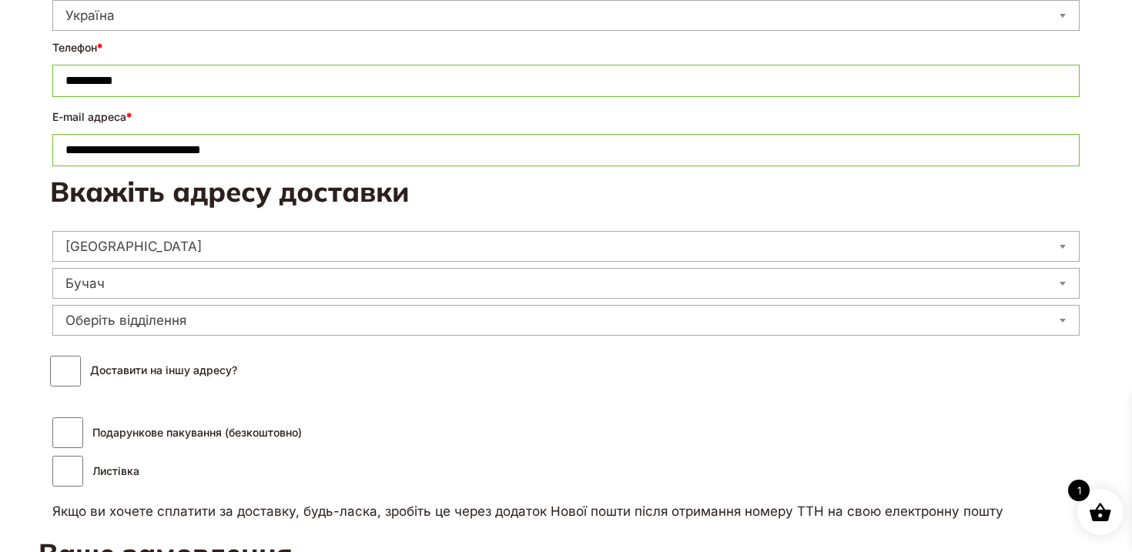
click at [121, 329] on span "Оберіть відділення" at bounding box center [565, 320] width 1025 height 22
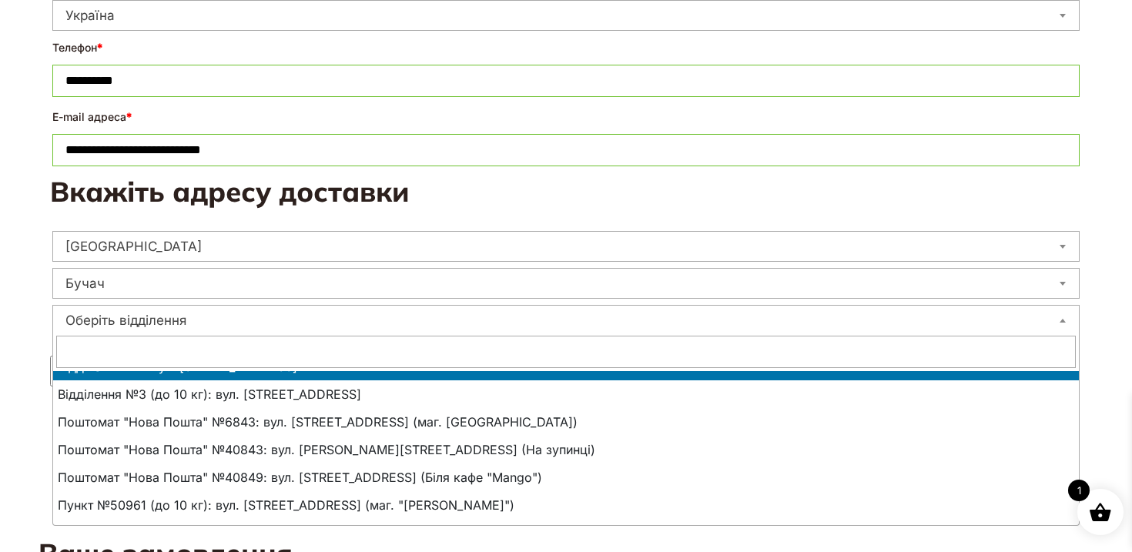
scroll to position [51, 0]
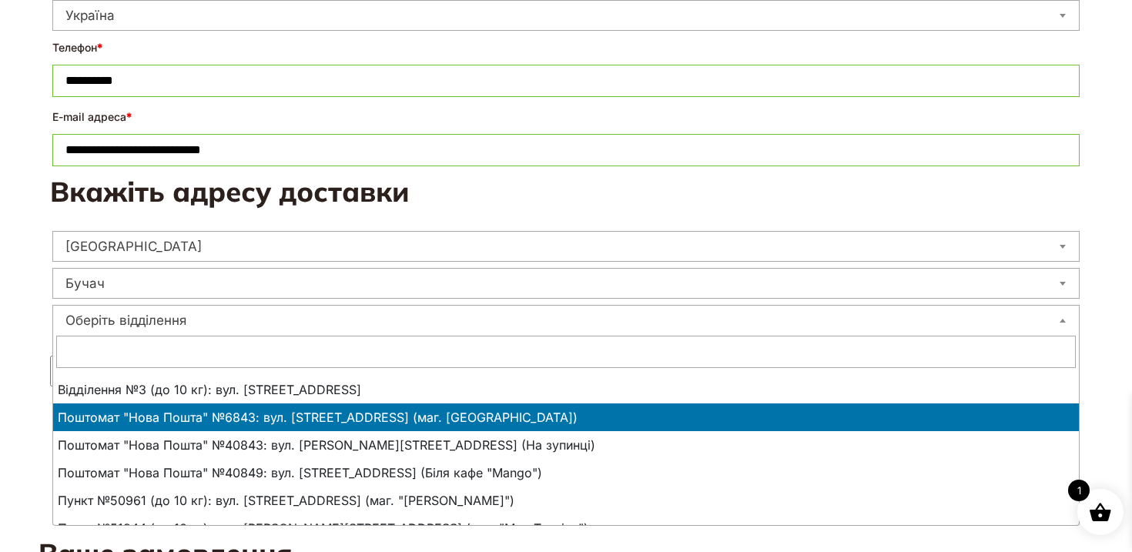
select select "**********"
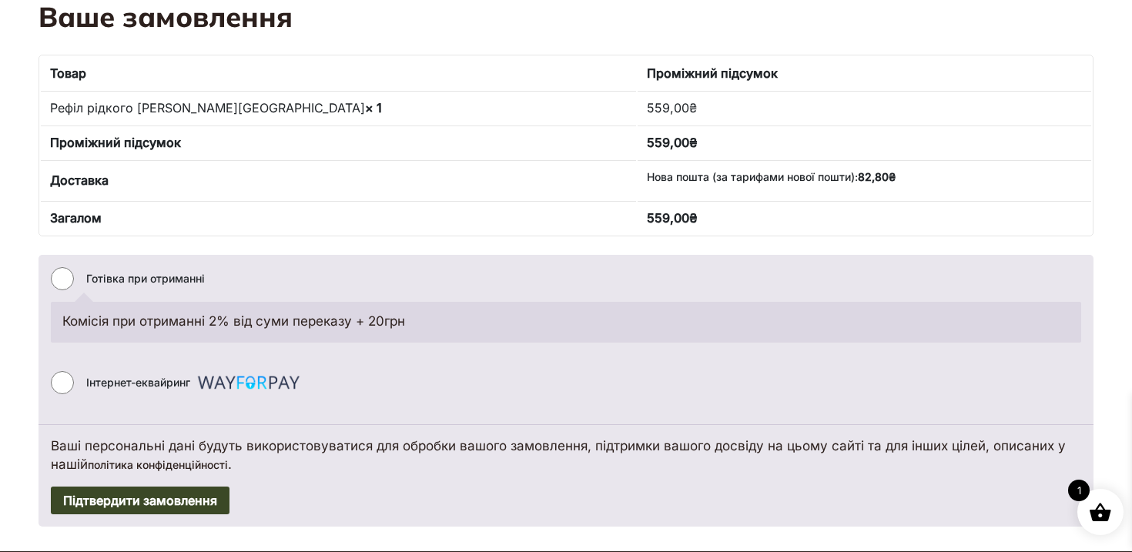
scroll to position [1046, 0]
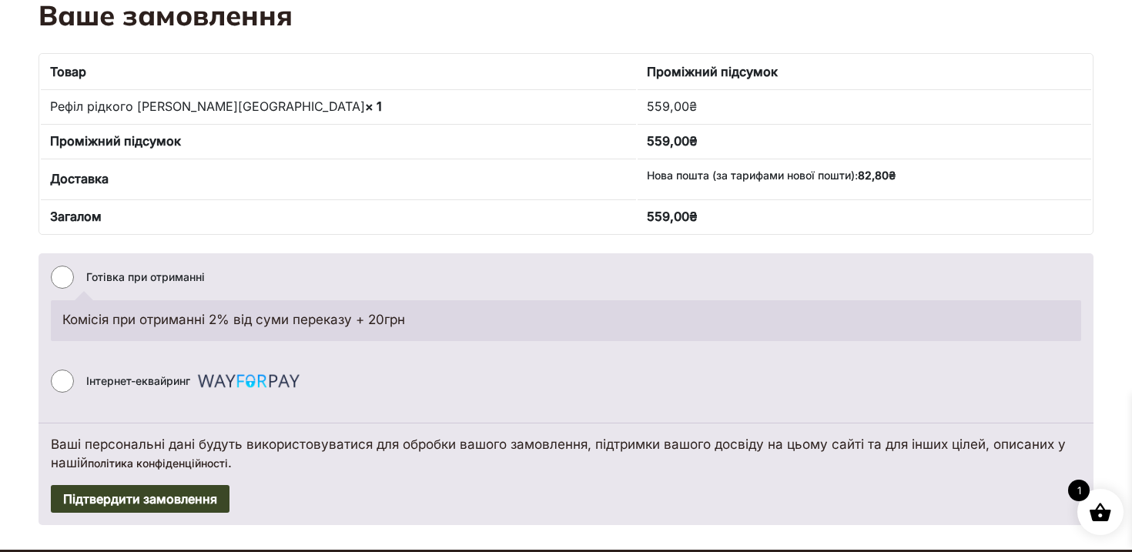
click at [142, 386] on label "Інтернет-еквайринг" at bounding box center [194, 380] width 217 height 35
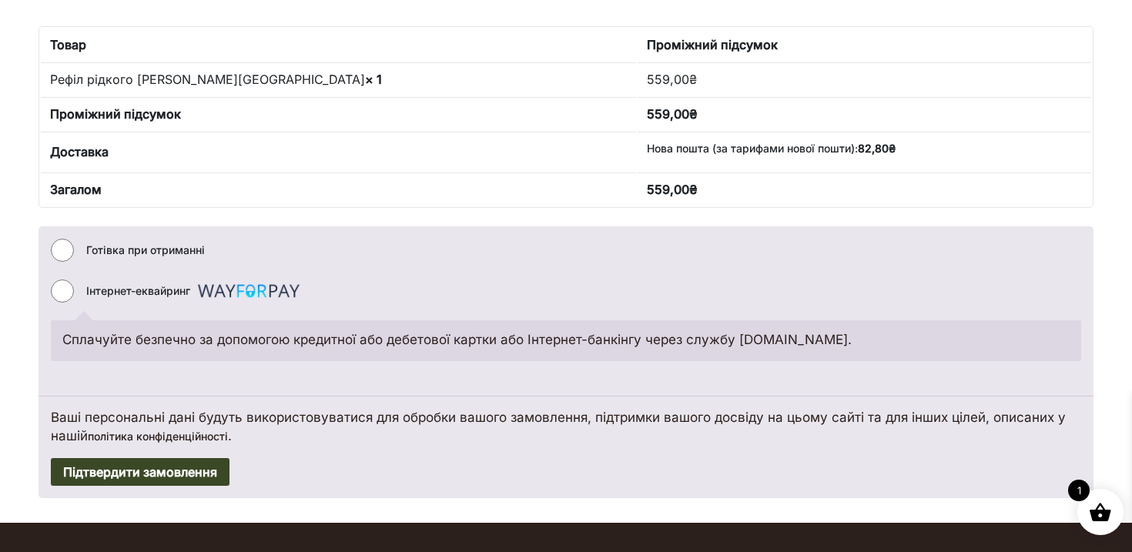
scroll to position [1079, 0]
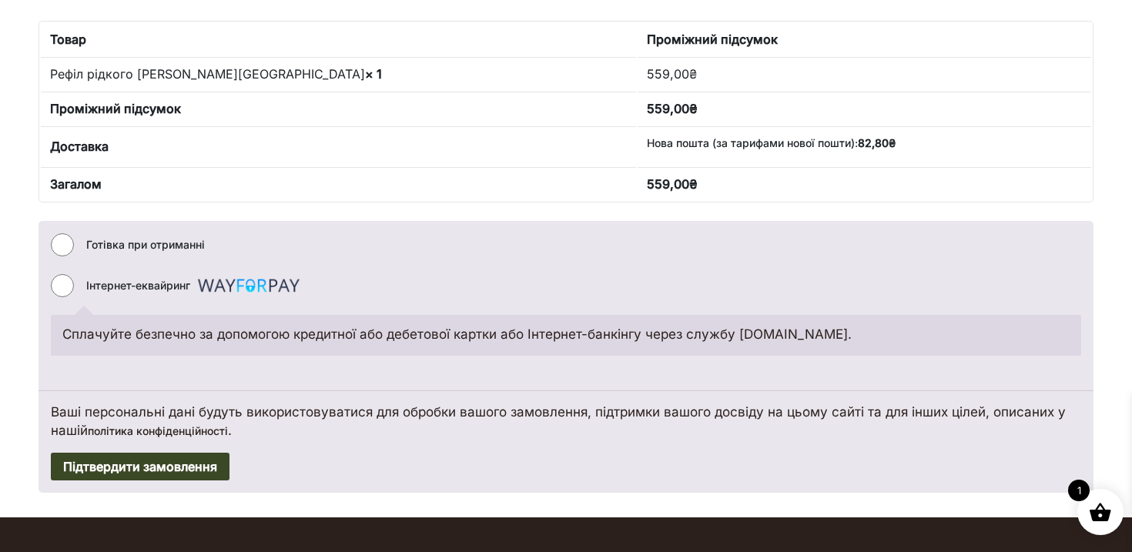
click at [157, 473] on button "Підтвердити замовлення" at bounding box center [140, 467] width 179 height 28
